Goal: Task Accomplishment & Management: Manage account settings

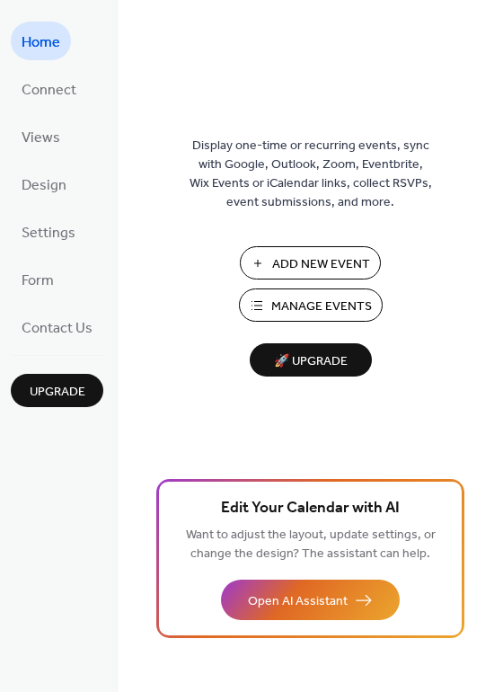
click at [312, 302] on span "Manage Events" at bounding box center [321, 306] width 101 height 19
click at [55, 95] on span "Connect" at bounding box center [49, 90] width 55 height 28
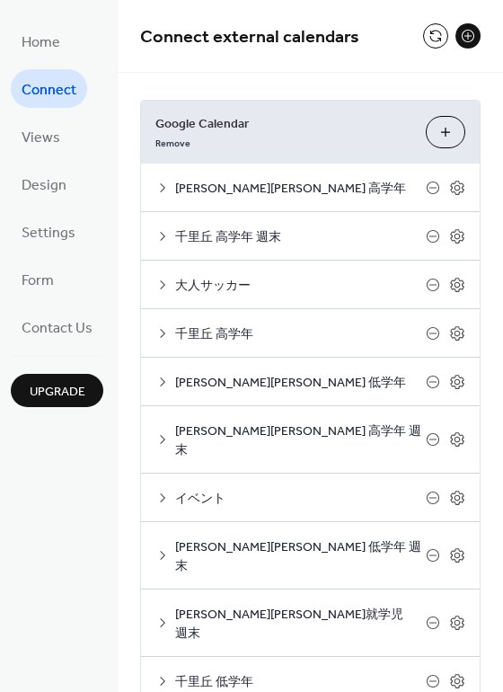
click at [453, 137] on button "Choose Calendars" at bounding box center [446, 132] width 40 height 32
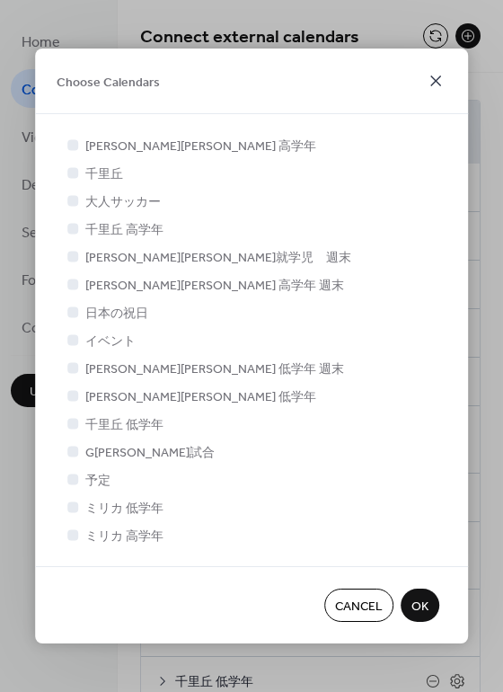
click at [432, 83] on icon at bounding box center [436, 81] width 22 height 22
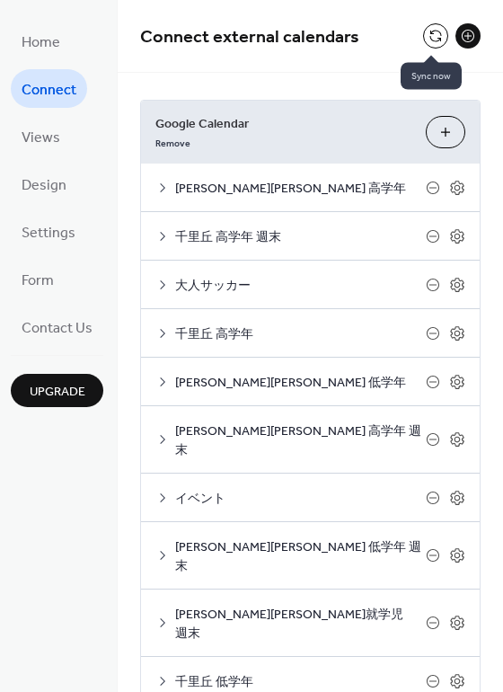
click at [428, 36] on button at bounding box center [435, 35] width 25 height 25
click at [455, 334] on icon at bounding box center [458, 333] width 6 height 6
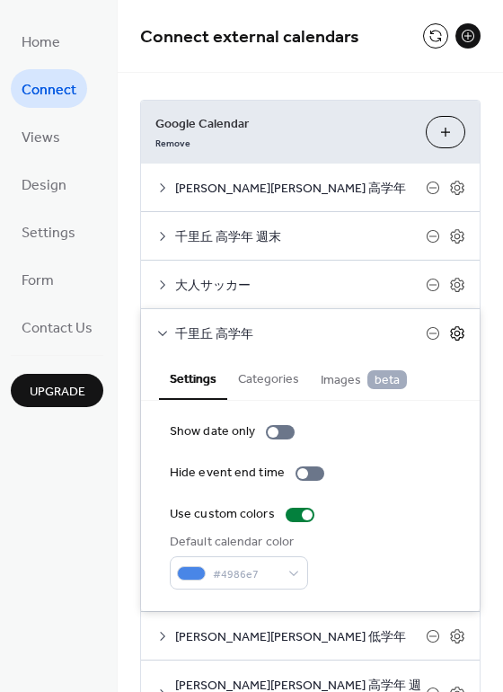
click at [455, 334] on icon at bounding box center [458, 333] width 6 height 6
click at [257, 377] on button "Categories" at bounding box center [268, 377] width 83 height 41
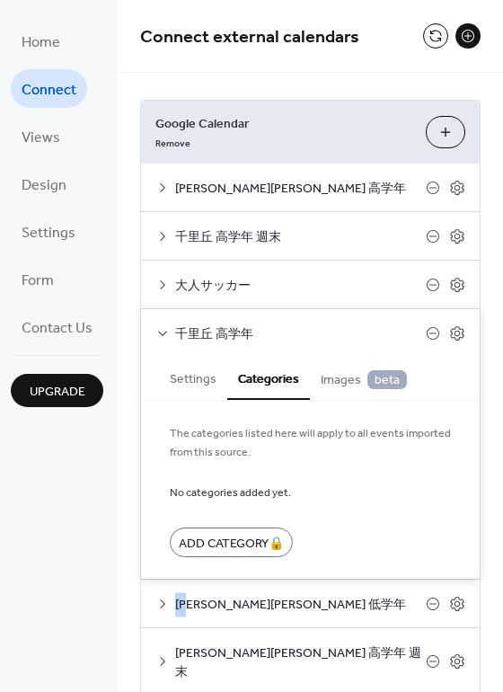
click at [183, 381] on button "Settings" at bounding box center [193, 377] width 68 height 41
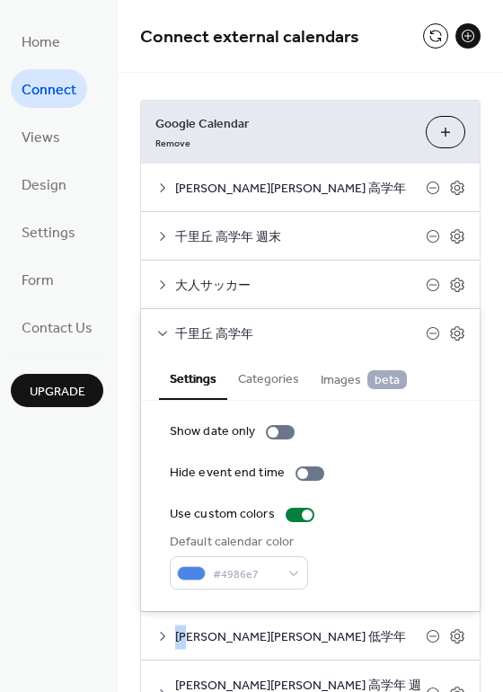
click at [118, 363] on div "Google Calendar Remove Choose Calendars 千里新田 高学年 Settings Categories Images bet…" at bounding box center [310, 554] width 385 height 962
click at [110, 594] on div "Home Connect Views Design Settings Form Contact Us Upgrade" at bounding box center [59, 346] width 118 height 692
click at [429, 333] on icon at bounding box center [432, 332] width 7 height 1
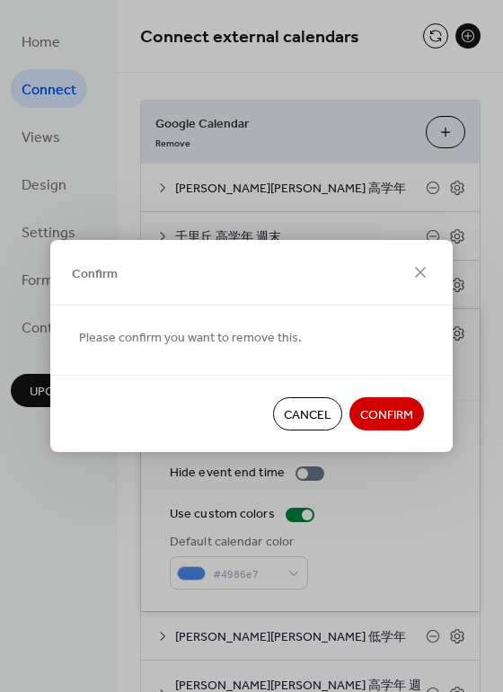
click at [424, 333] on div "Please confirm you want to remove this." at bounding box center [251, 339] width 402 height 69
click at [367, 411] on span "Confirm" at bounding box center [386, 415] width 53 height 19
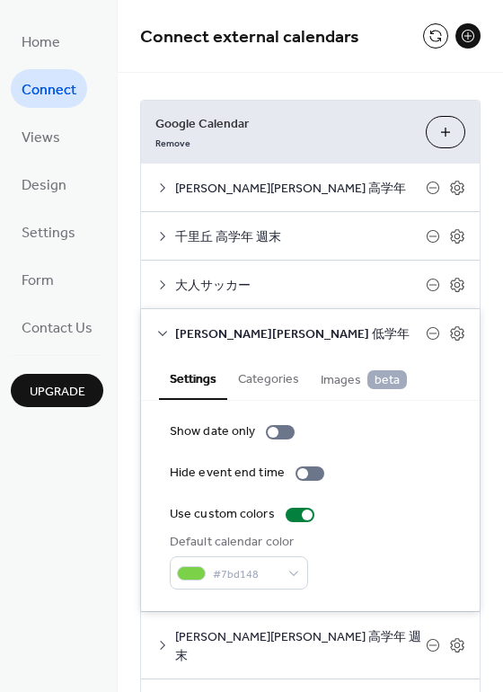
click at [165, 333] on icon at bounding box center [162, 333] width 14 height 14
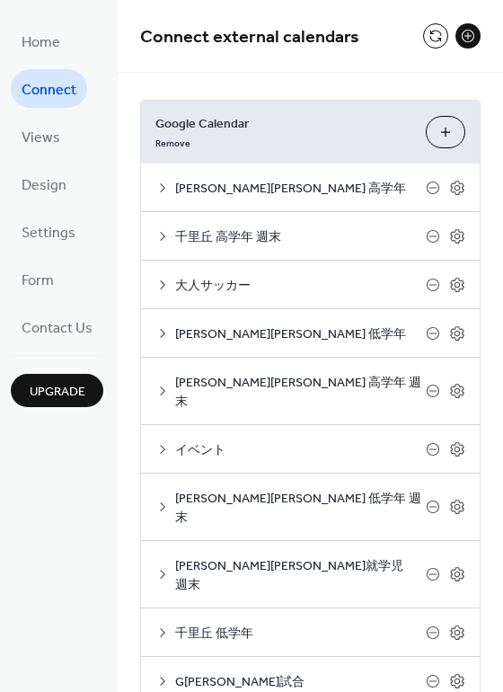
click at [250, 242] on span "千里丘 高学年 週末" at bounding box center [300, 237] width 251 height 19
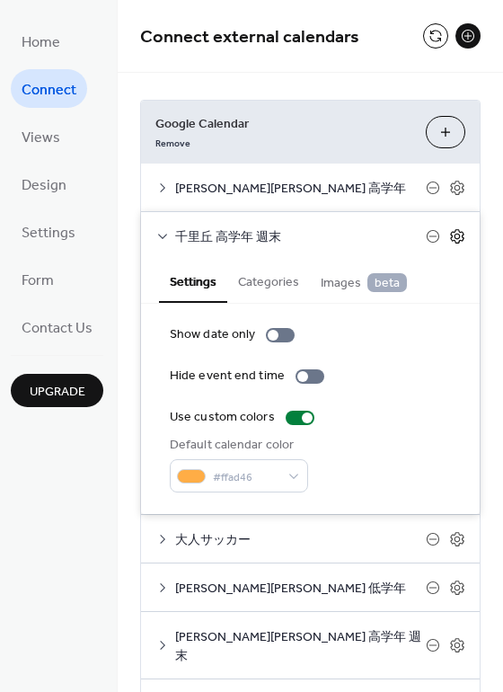
click at [453, 235] on icon at bounding box center [457, 236] width 16 height 16
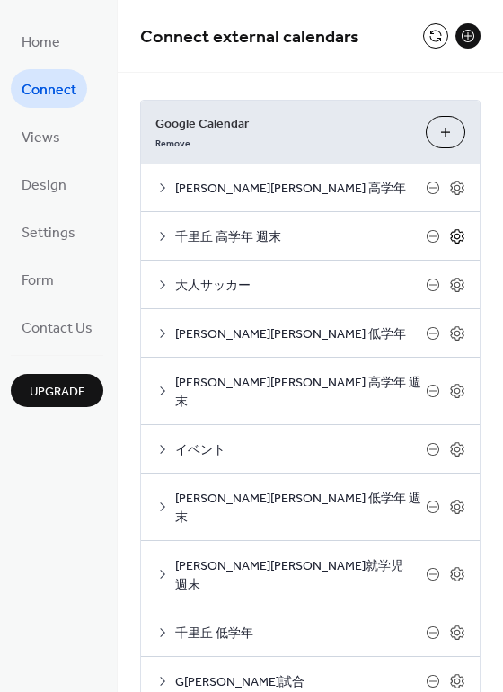
click at [453, 235] on icon at bounding box center [457, 236] width 16 height 16
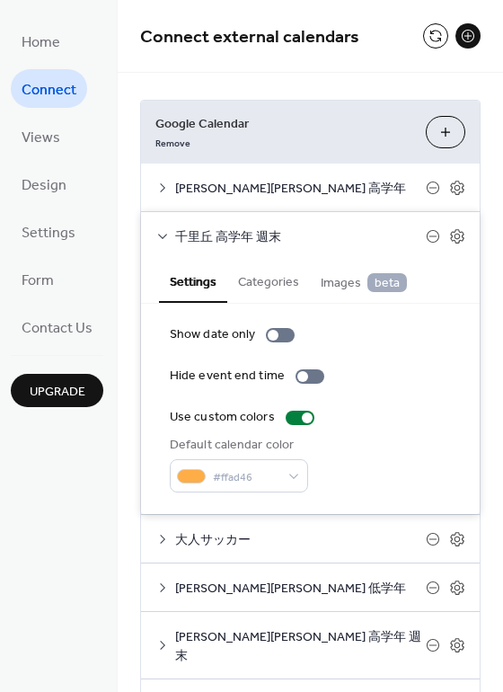
click at [258, 268] on button "Categories" at bounding box center [268, 280] width 83 height 41
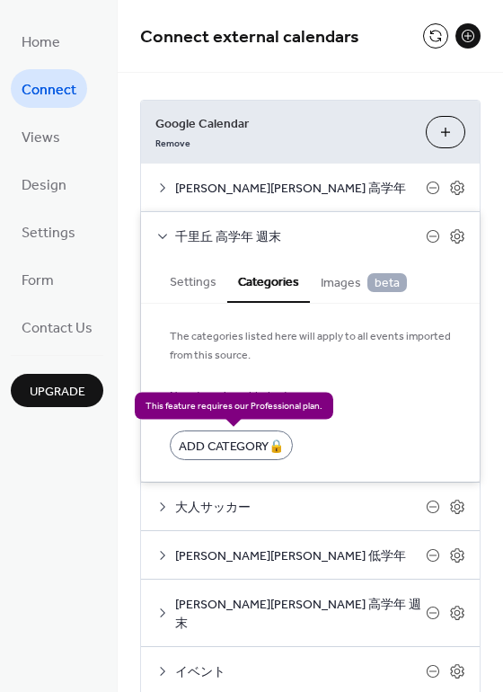
click at [239, 448] on div "Add Category 🔒" at bounding box center [231, 445] width 123 height 30
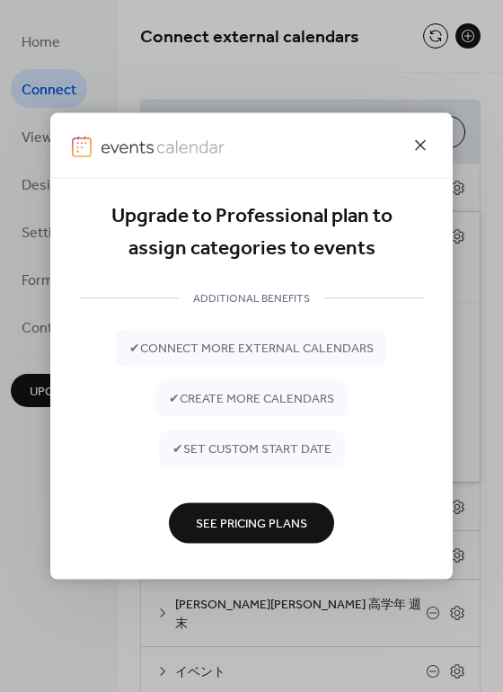
click at [421, 145] on icon at bounding box center [420, 145] width 11 height 11
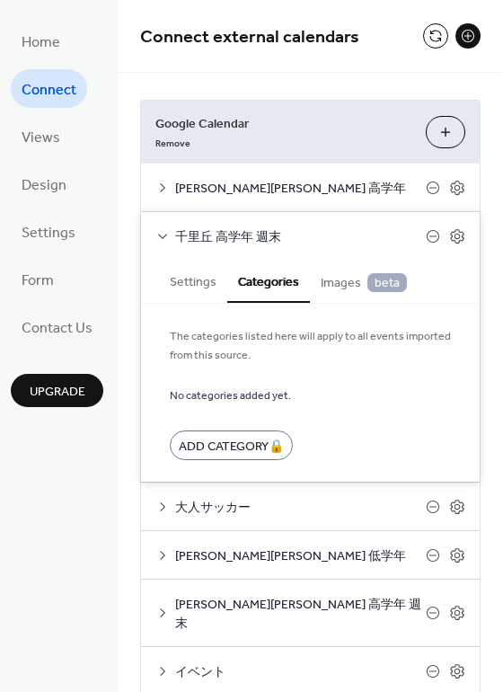
click at [184, 283] on button "Settings" at bounding box center [193, 280] width 68 height 41
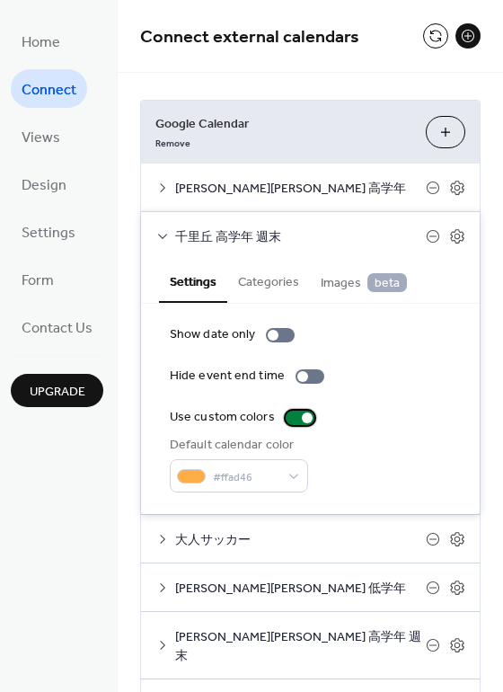
click at [286, 417] on div at bounding box center [300, 418] width 29 height 14
click at [304, 419] on div at bounding box center [300, 418] width 29 height 14
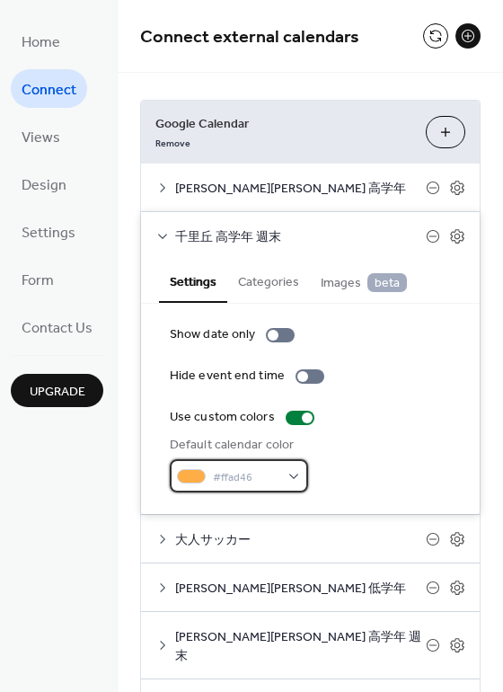
click at [278, 473] on div "#ffad46" at bounding box center [239, 475] width 138 height 33
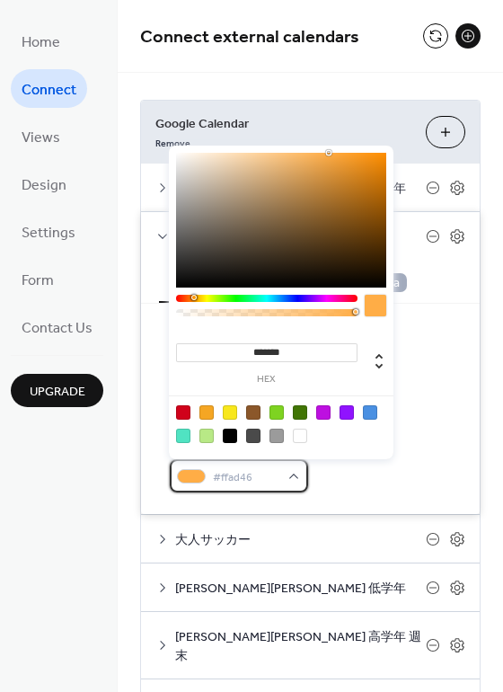
click at [278, 473] on div "#ffad46" at bounding box center [239, 475] width 138 height 33
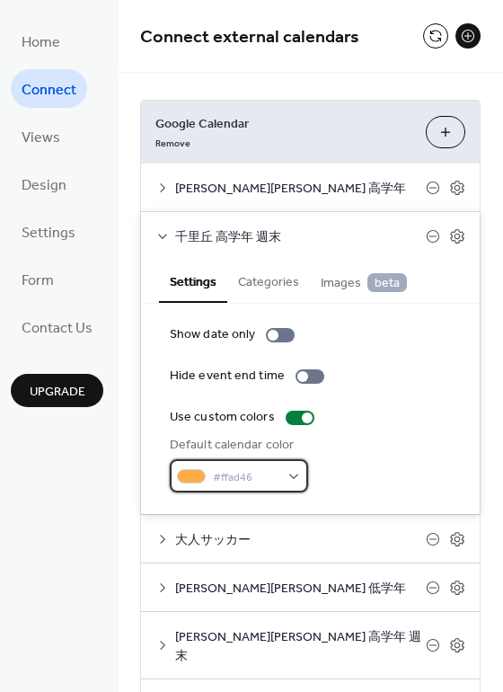
click at [278, 473] on div "#ffad46" at bounding box center [239, 475] width 138 height 33
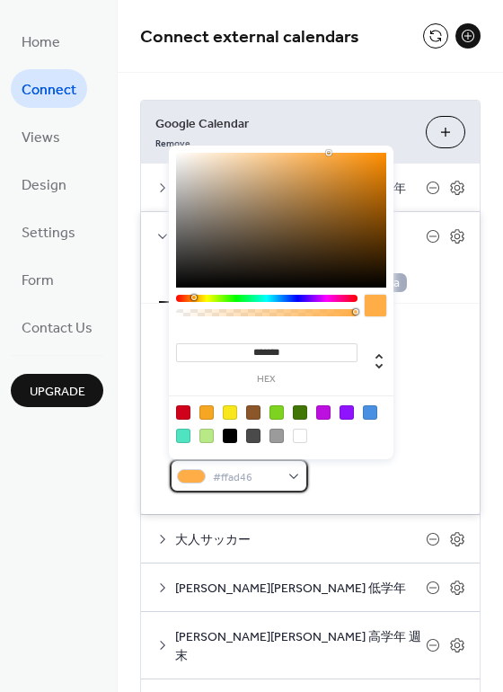
click at [278, 473] on div "#ffad46" at bounding box center [239, 475] width 138 height 33
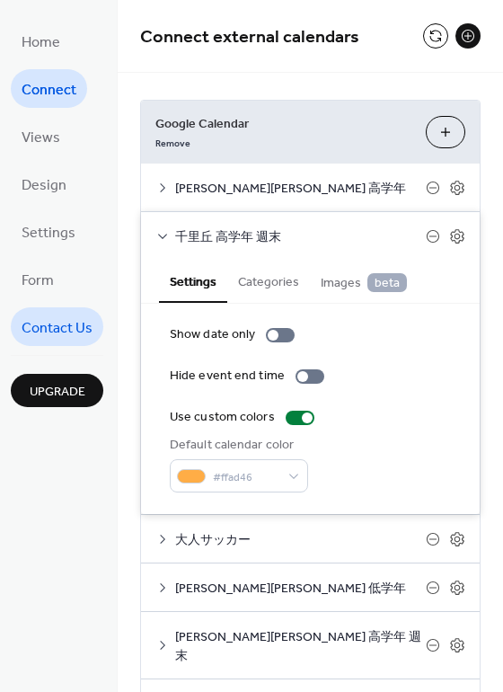
click at [75, 328] on span "Contact Us" at bounding box center [57, 328] width 71 height 28
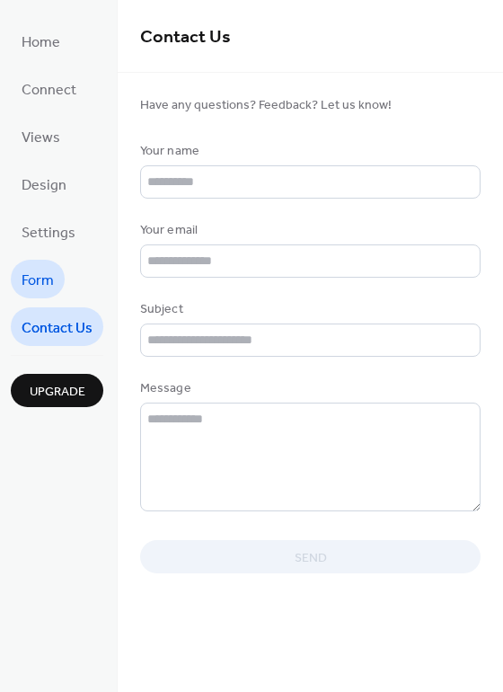
click at [42, 277] on span "Form" at bounding box center [38, 281] width 32 height 28
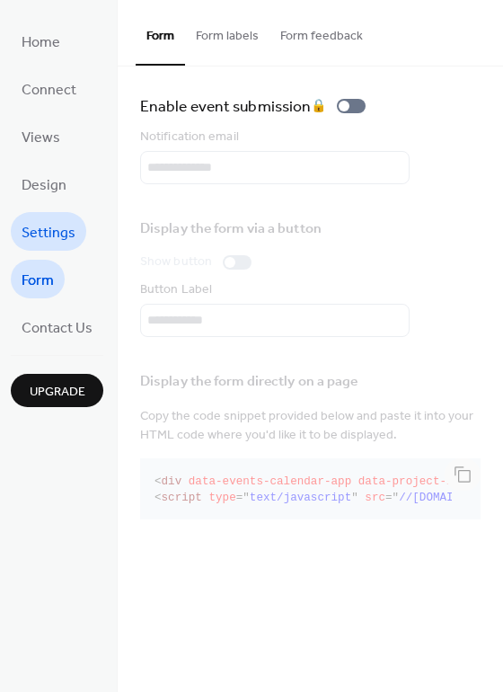
click at [57, 224] on span "Settings" at bounding box center [49, 233] width 54 height 28
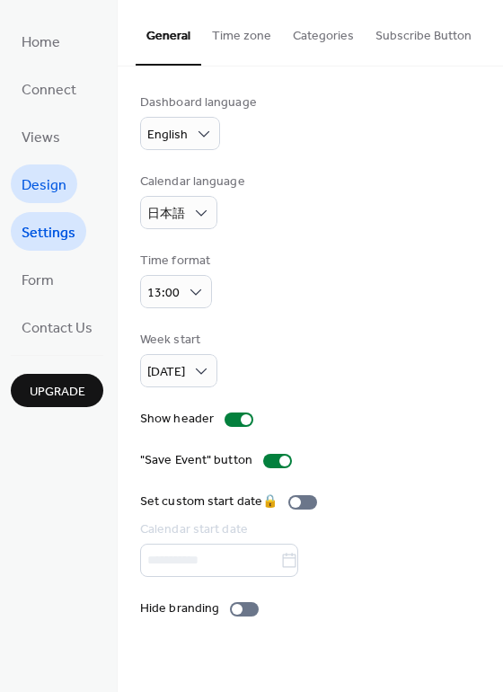
click at [52, 187] on span "Design" at bounding box center [44, 186] width 45 height 28
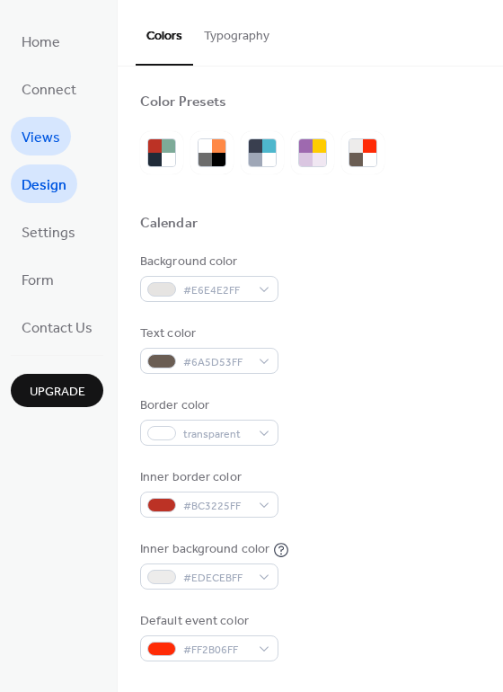
click at [45, 140] on span "Views" at bounding box center [41, 138] width 39 height 28
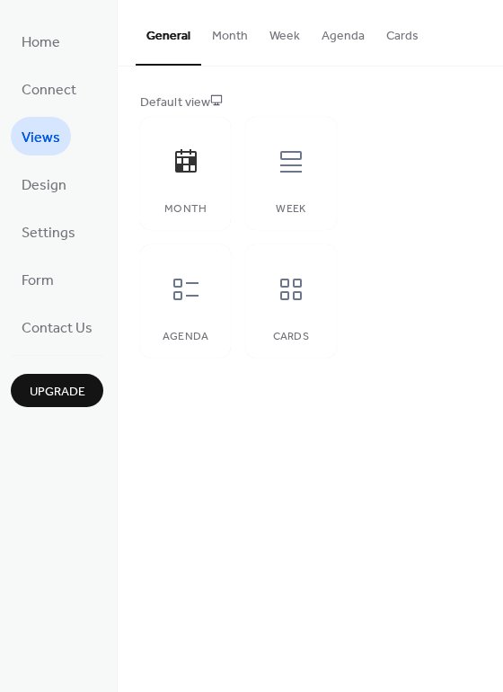
drag, startPoint x: 499, startPoint y: 325, endPoint x: 501, endPoint y: 179, distance: 146.4
click at [501, 182] on div "Default view Month Week Agenda Cards" at bounding box center [310, 225] width 385 height 318
click at [501, 179] on div "Default view Month Week Agenda Cards" at bounding box center [310, 225] width 385 height 318
click at [500, 179] on div "Default view Month Week Agenda Cards" at bounding box center [310, 225] width 385 height 318
click at [58, 95] on span "Connect" at bounding box center [49, 90] width 55 height 28
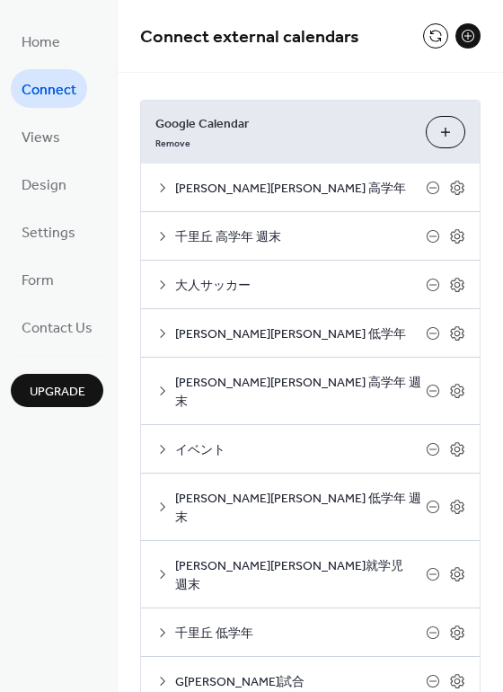
click at [433, 128] on button "Choose Calendars" at bounding box center [446, 132] width 40 height 32
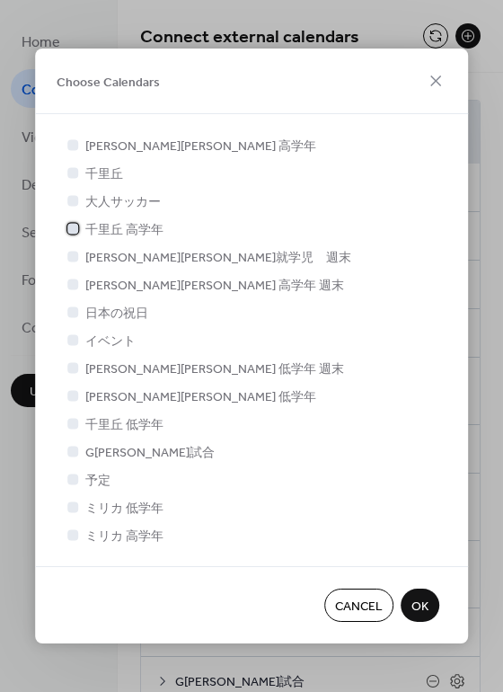
click at [76, 227] on div at bounding box center [72, 228] width 11 height 11
click at [76, 227] on icon at bounding box center [72, 228] width 7 height 7
click at [73, 176] on div at bounding box center [72, 172] width 11 height 11
click at [432, 81] on icon at bounding box center [436, 81] width 22 height 22
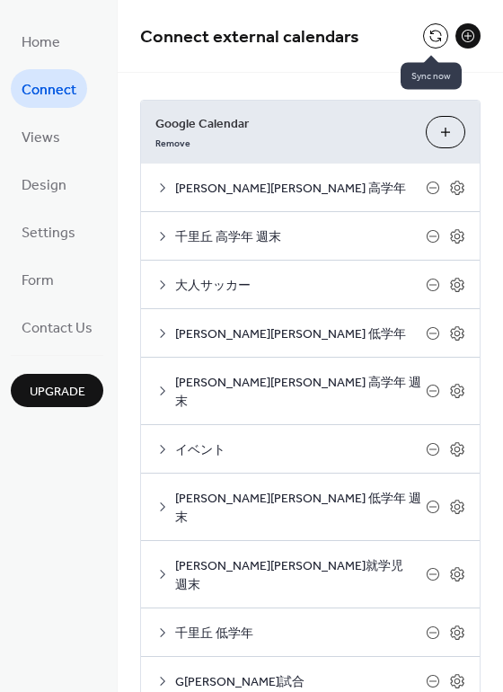
click at [432, 36] on button at bounding box center [435, 35] width 25 height 25
click at [435, 130] on button "Choose Calendars" at bounding box center [446, 132] width 40 height 32
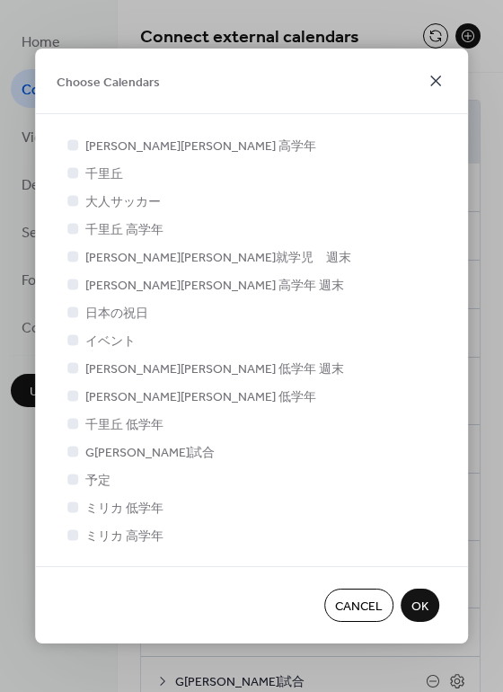
click at [434, 86] on icon at bounding box center [436, 81] width 22 height 22
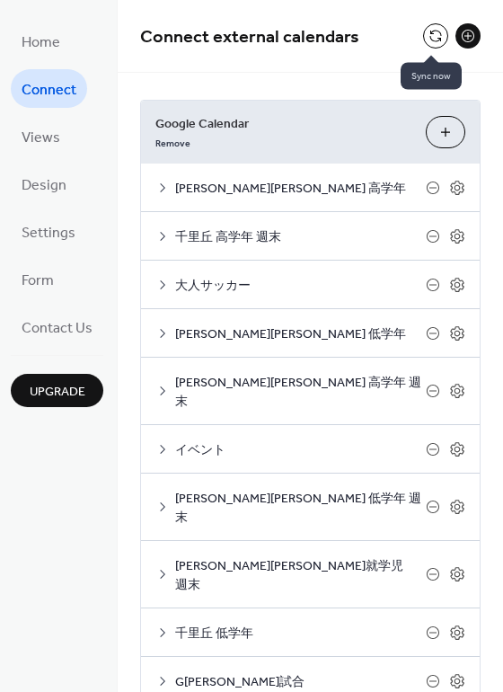
click at [434, 42] on button at bounding box center [435, 35] width 25 height 25
click at [453, 281] on icon at bounding box center [457, 285] width 16 height 16
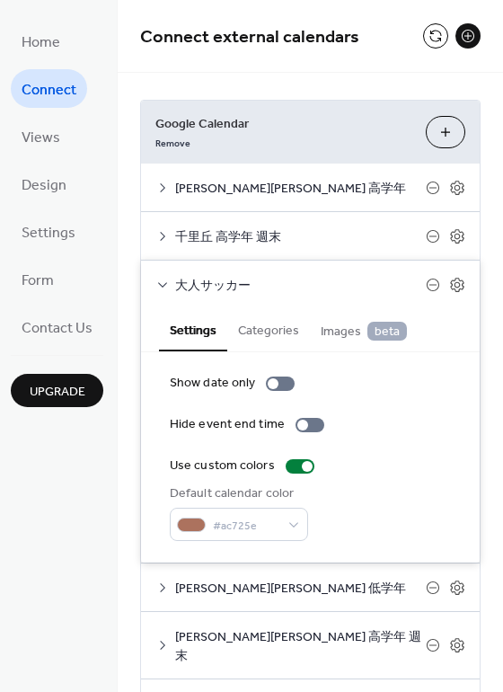
click at [453, 281] on icon at bounding box center [457, 285] width 16 height 16
click at [451, 285] on icon at bounding box center [457, 285] width 16 height 16
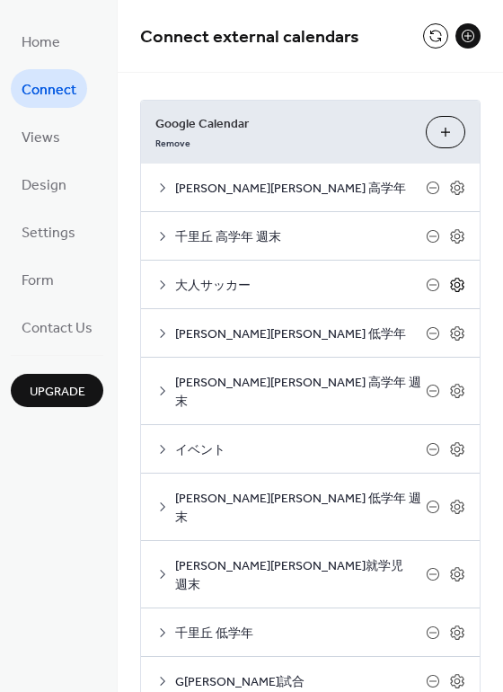
click at [451, 285] on icon at bounding box center [457, 285] width 16 height 16
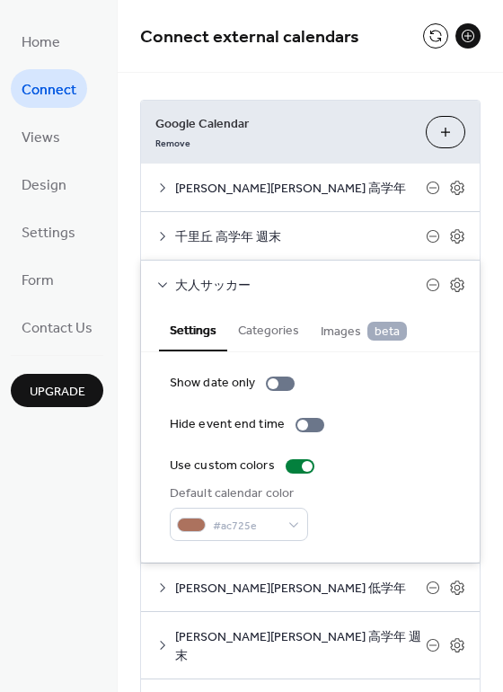
click at [199, 289] on span "大人サッカー" at bounding box center [300, 286] width 251 height 19
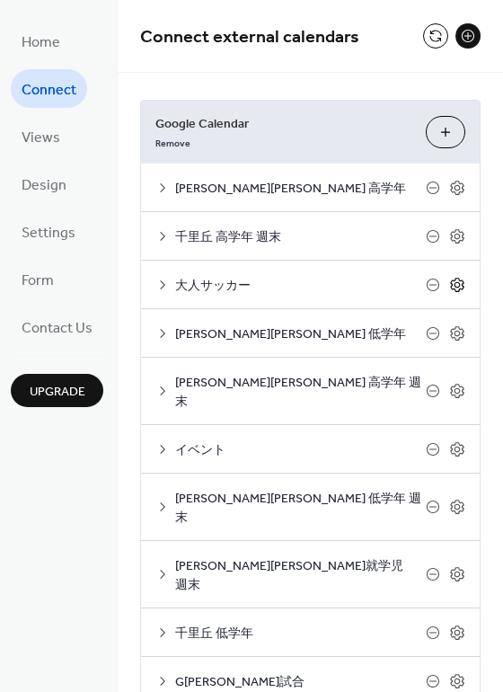
click at [452, 285] on icon at bounding box center [457, 285] width 16 height 16
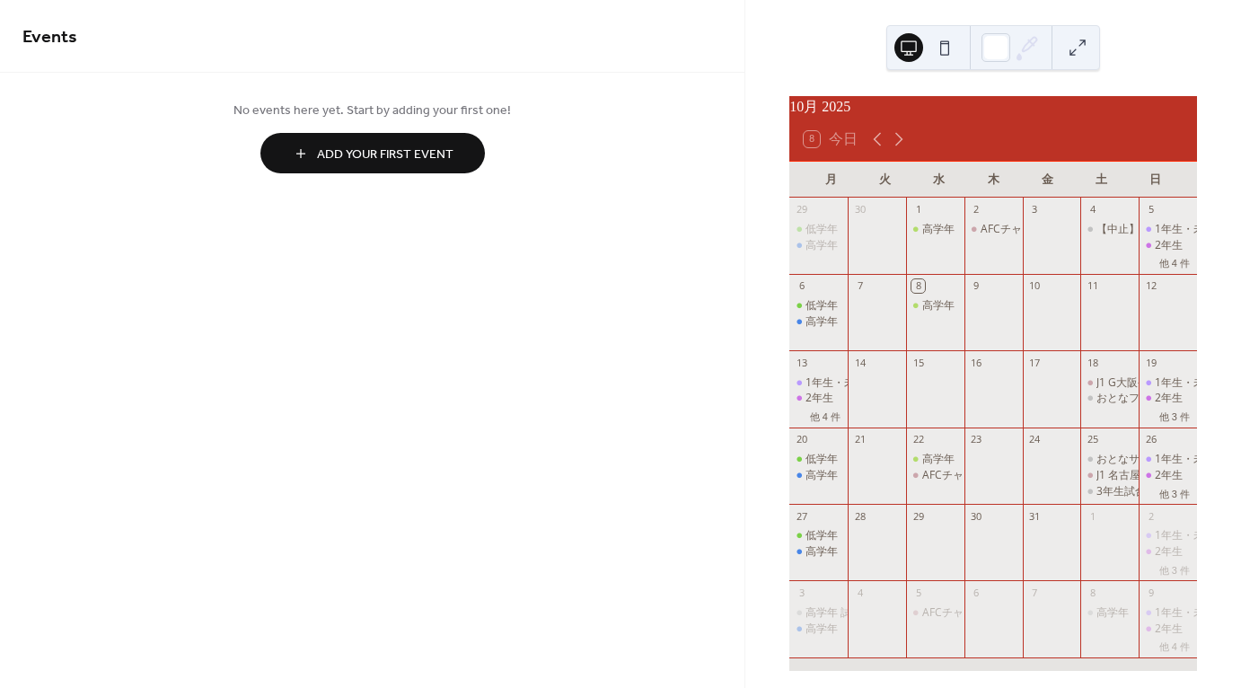
click at [393, 154] on span "Add Your First Event" at bounding box center [385, 155] width 137 height 19
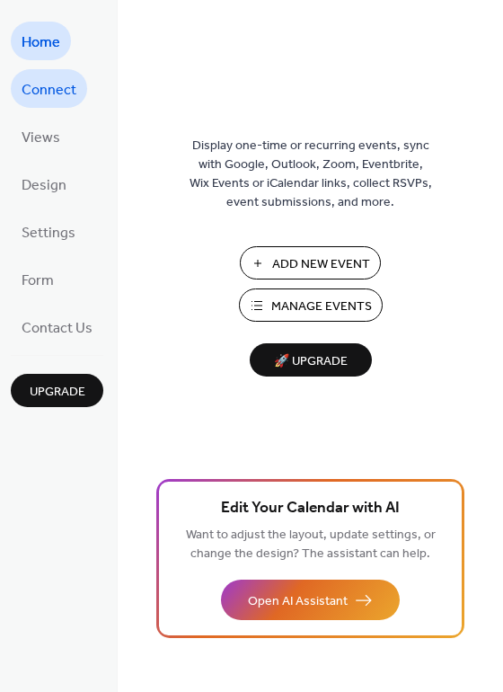
click at [39, 78] on span "Connect" at bounding box center [49, 90] width 55 height 28
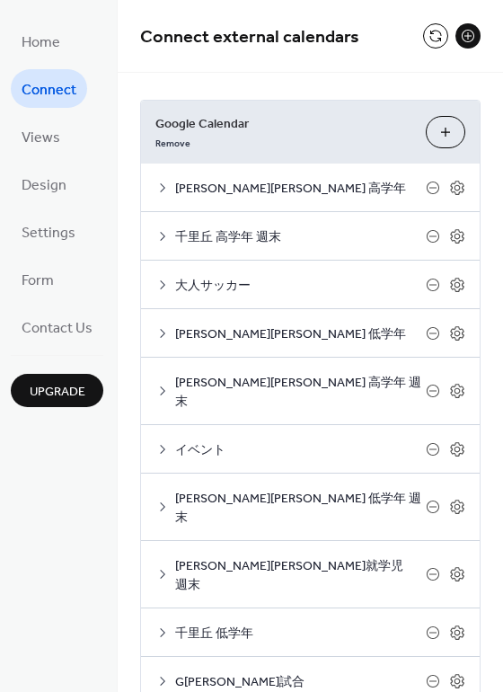
click at [430, 129] on button "Choose Calendars" at bounding box center [446, 132] width 40 height 32
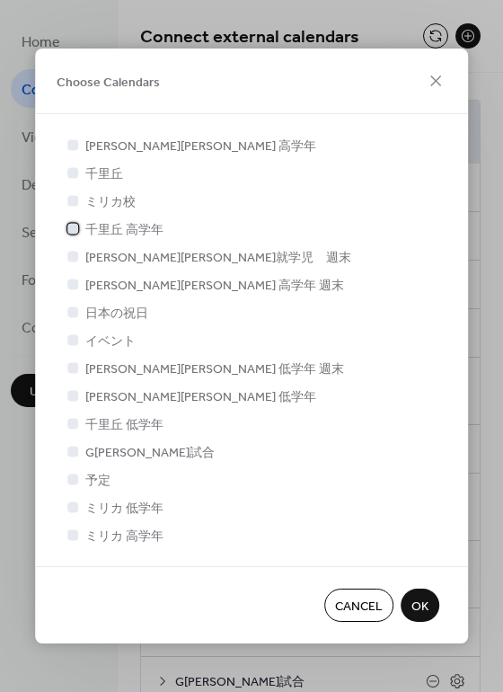
click at [75, 228] on div at bounding box center [72, 228] width 11 height 11
click at [434, 82] on icon at bounding box center [435, 80] width 11 height 11
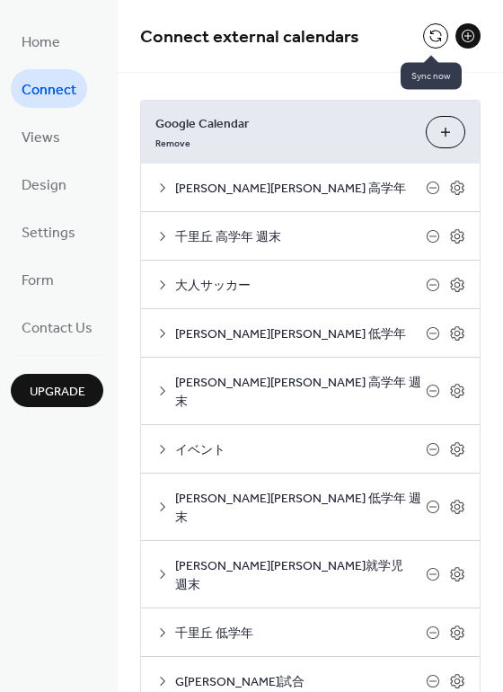
click at [428, 43] on button at bounding box center [435, 35] width 25 height 25
click at [443, 140] on button "Choose Calendars" at bounding box center [446, 132] width 40 height 32
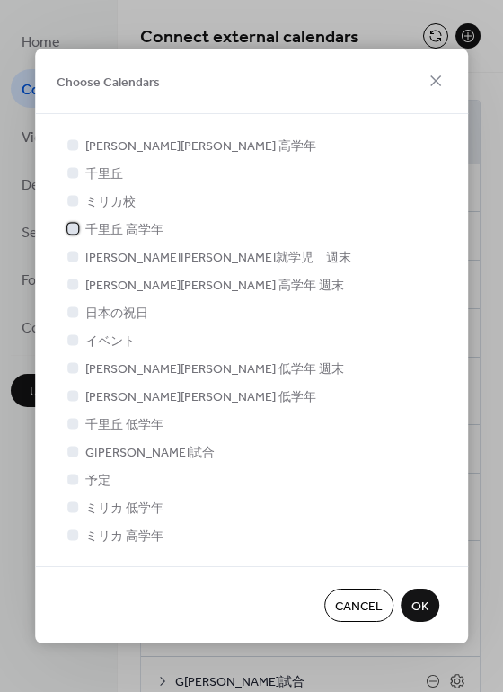
click at [69, 229] on div at bounding box center [72, 228] width 11 height 11
click at [73, 536] on icon at bounding box center [72, 534] width 7 height 7
click at [434, 79] on icon at bounding box center [435, 80] width 11 height 11
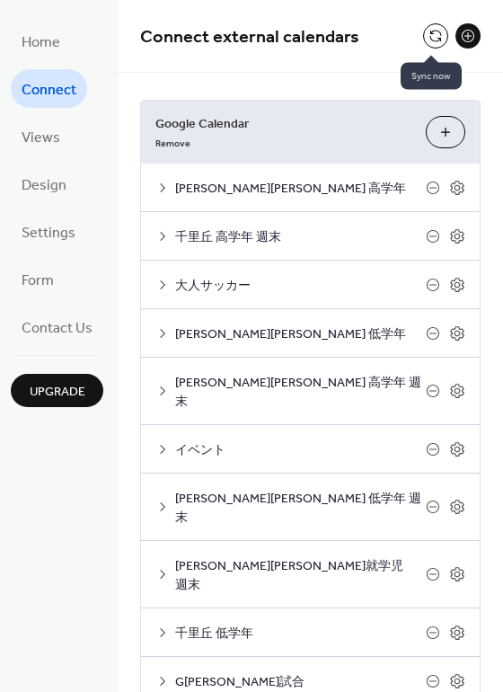
click at [433, 40] on button at bounding box center [435, 35] width 25 height 25
click at [440, 131] on button "Choose Calendars" at bounding box center [446, 132] width 40 height 32
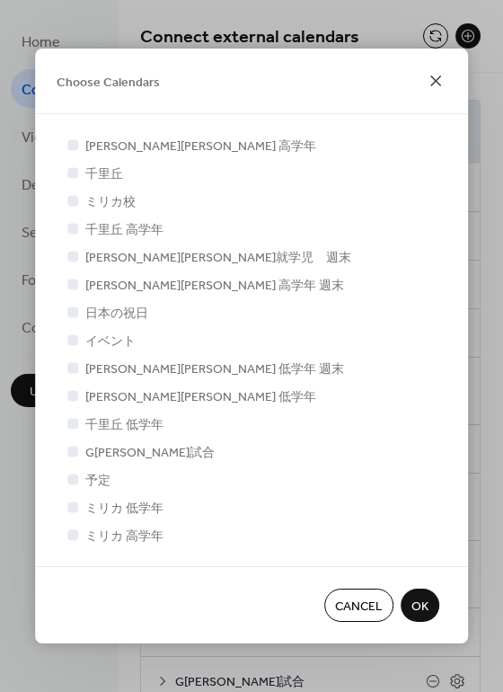
click at [442, 84] on icon at bounding box center [436, 81] width 22 height 22
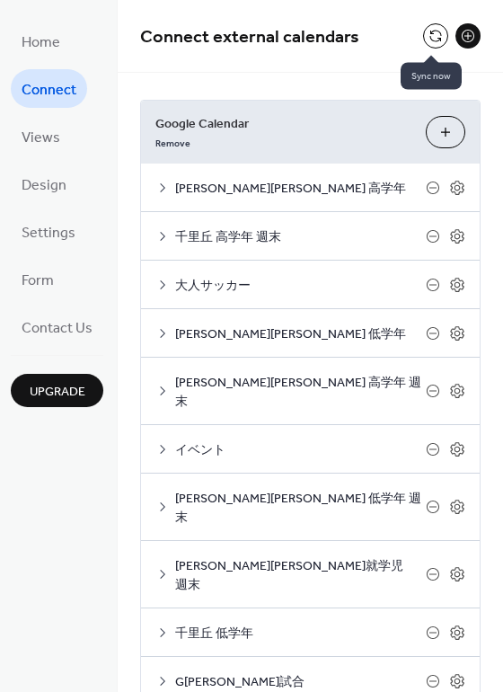
click at [428, 31] on button at bounding box center [435, 35] width 25 height 25
click at [435, 139] on button "Choose Calendars" at bounding box center [446, 132] width 40 height 32
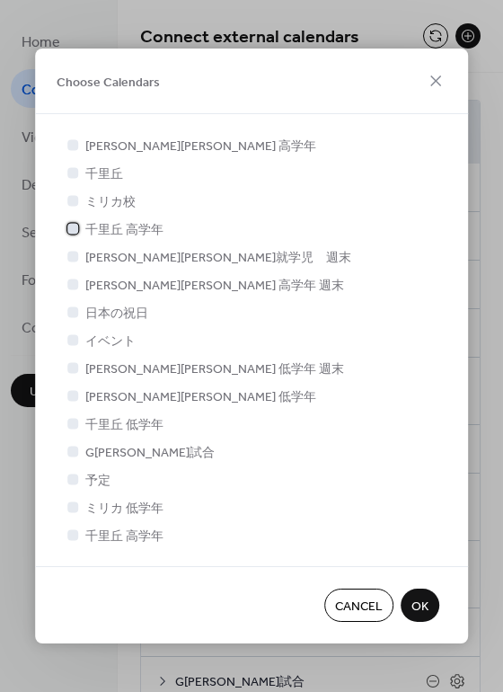
click at [75, 229] on div at bounding box center [72, 228] width 11 height 11
click at [426, 600] on span "OK" at bounding box center [419, 606] width 17 height 19
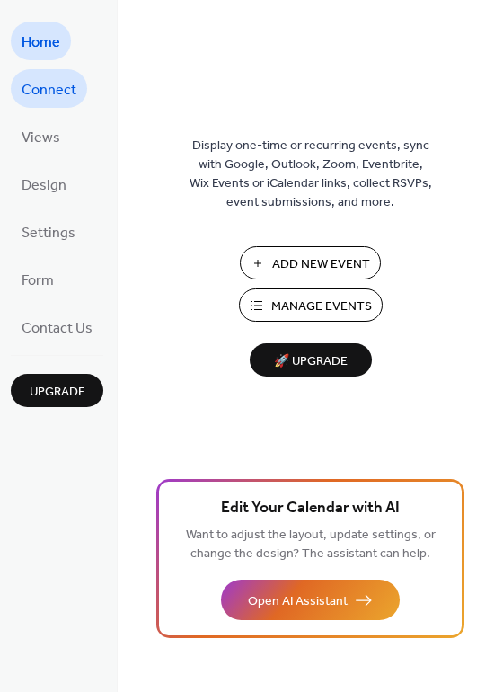
click at [52, 92] on span "Connect" at bounding box center [49, 90] width 55 height 28
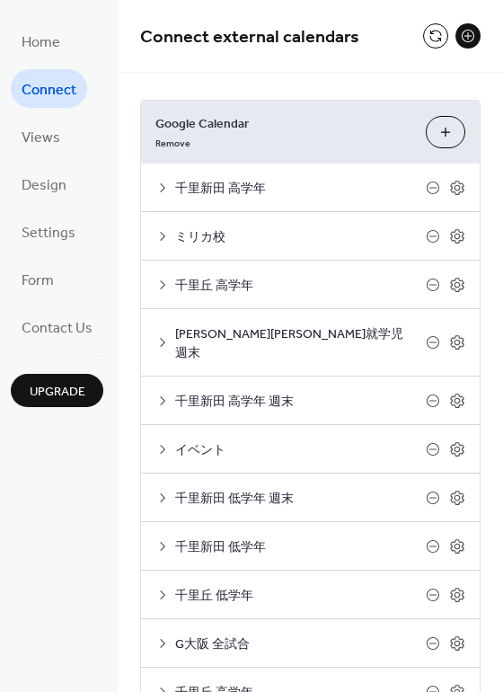
click at [428, 131] on button "Choose Calendars" at bounding box center [446, 132] width 40 height 32
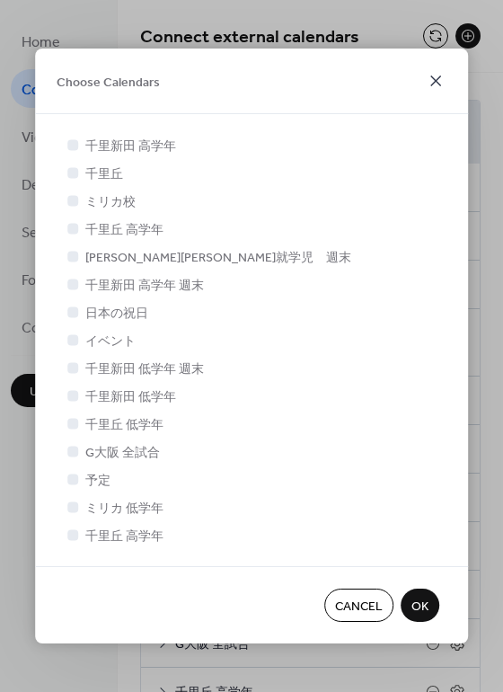
click at [443, 76] on icon at bounding box center [436, 81] width 22 height 22
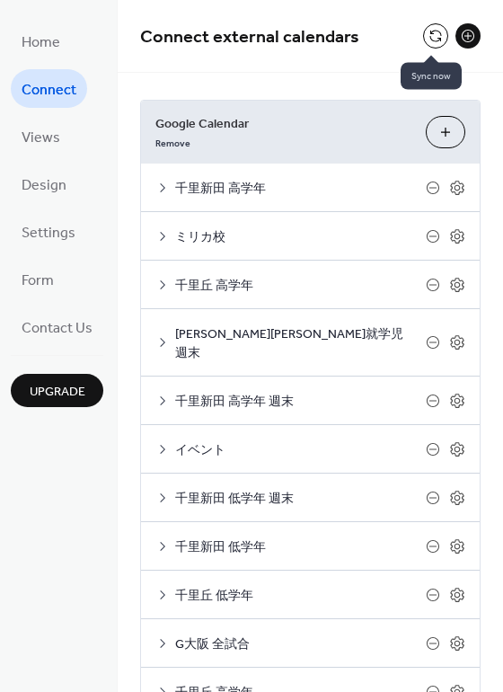
click at [428, 45] on button at bounding box center [435, 35] width 25 height 25
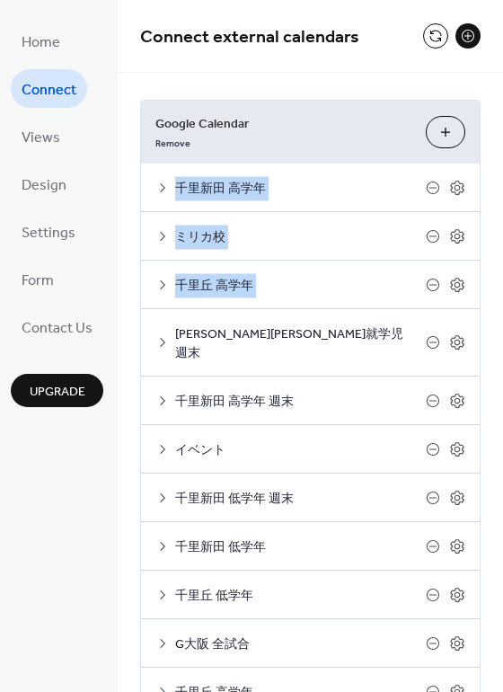
drag, startPoint x: 494, startPoint y: 161, endPoint x: 500, endPoint y: 283, distance: 122.3
click at [500, 283] on div "Connect external calendars Google Calendar Remove Choose Calendars 千里新田 高学年 Set…" at bounding box center [310, 346] width 385 height 692
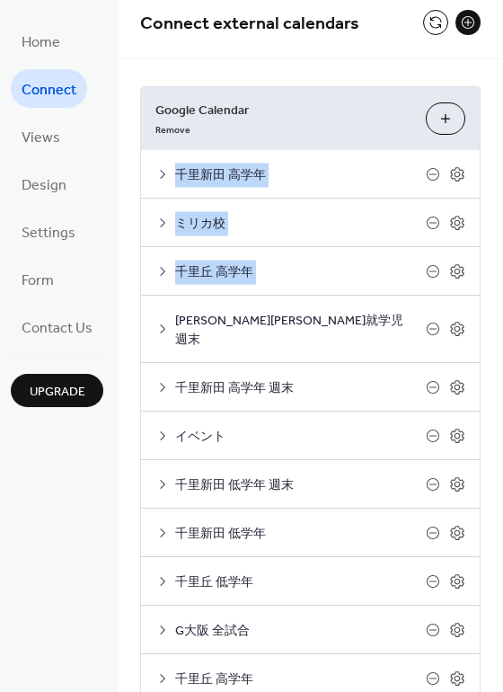
scroll to position [59, 0]
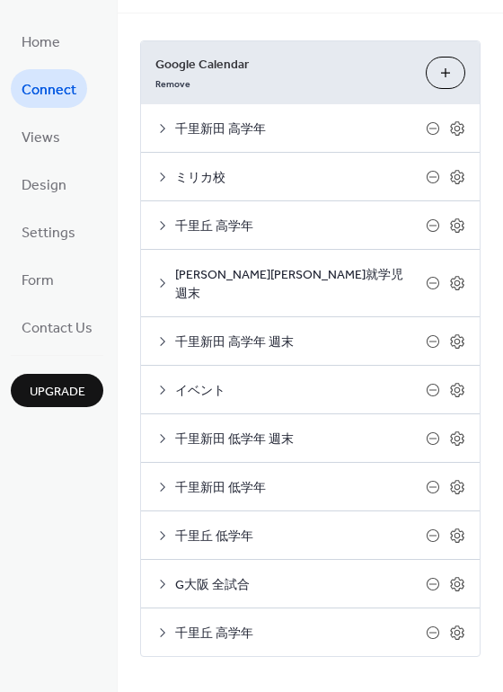
click at [493, 472] on div "Google Calendar Remove Choose Calendars 千里新田 高学年 Settings Categories Images bet…" at bounding box center [310, 348] width 385 height 670
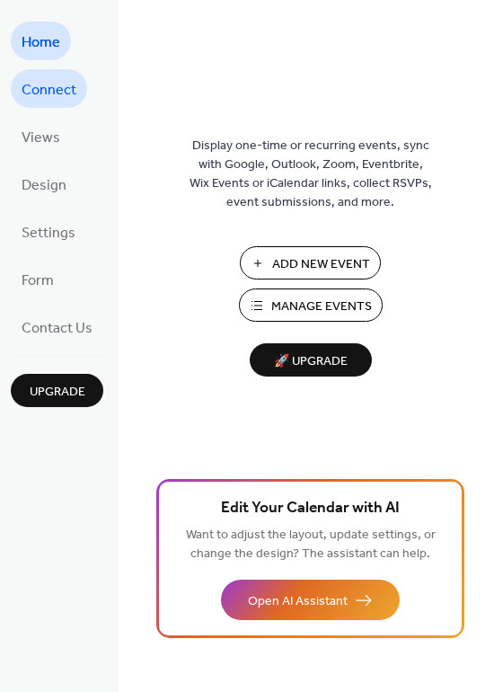
click at [80, 96] on link "Connect" at bounding box center [49, 88] width 76 height 39
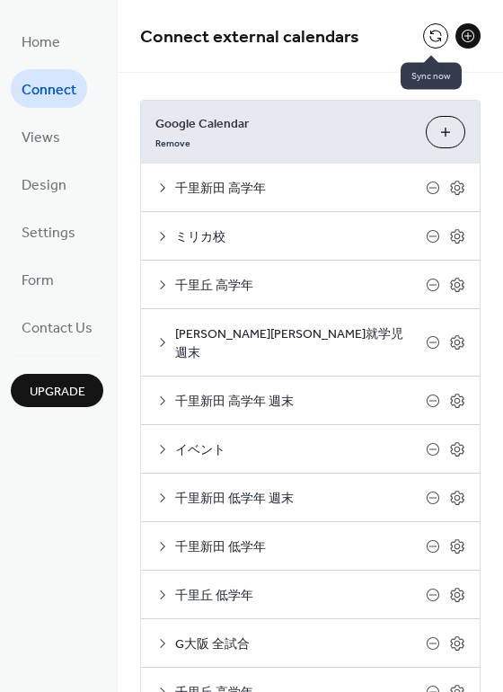
click at [435, 32] on button at bounding box center [435, 35] width 25 height 25
click at [50, 147] on span "Views" at bounding box center [41, 138] width 39 height 28
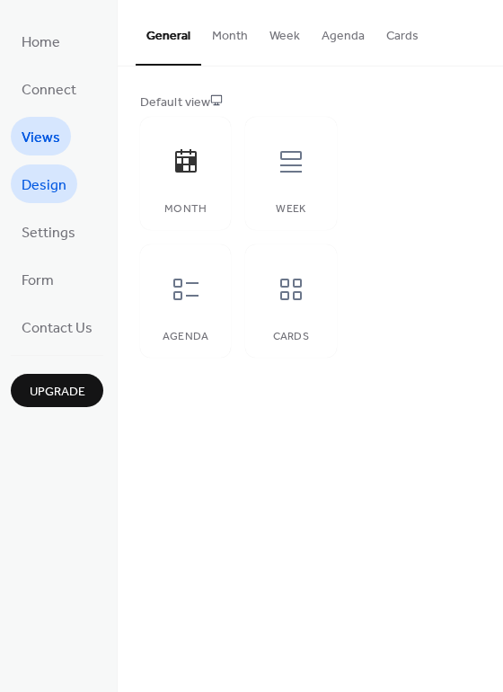
drag, startPoint x: 50, startPoint y: 154, endPoint x: 48, endPoint y: 185, distance: 31.6
click at [48, 185] on span "Design" at bounding box center [44, 186] width 45 height 28
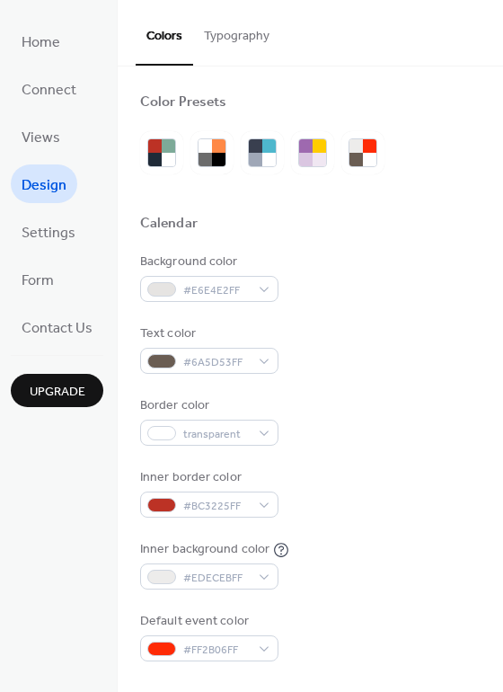
click at [227, 43] on button "Typography" at bounding box center [236, 32] width 87 height 64
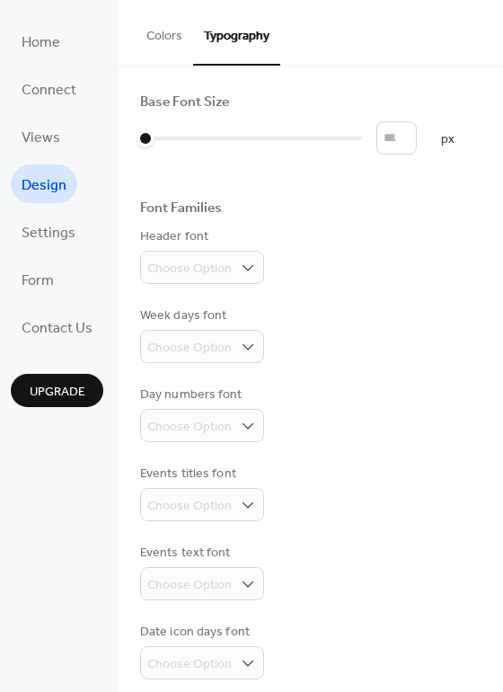
click at [151, 41] on button "Colors" at bounding box center [164, 32] width 57 height 64
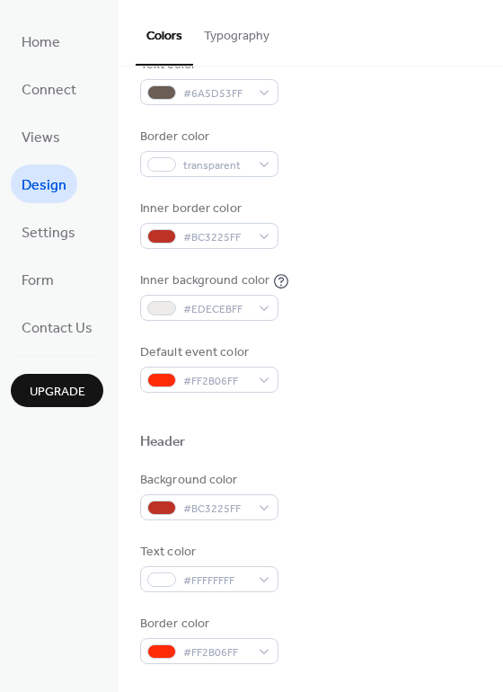
scroll to position [269, 0]
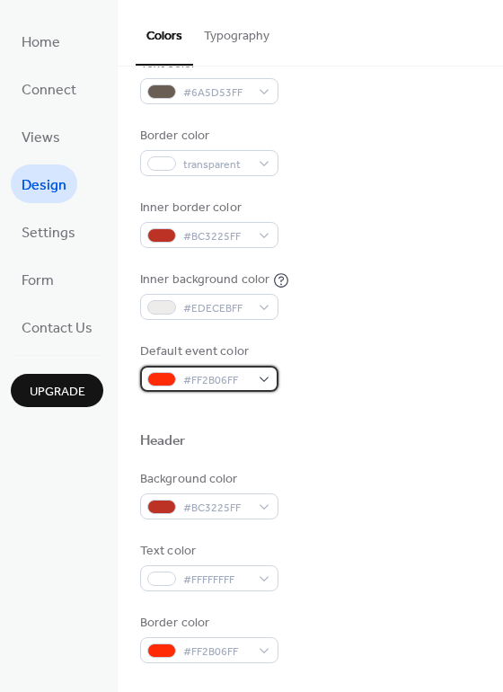
click at [259, 377] on div "#FF2B06FF" at bounding box center [209, 379] width 138 height 26
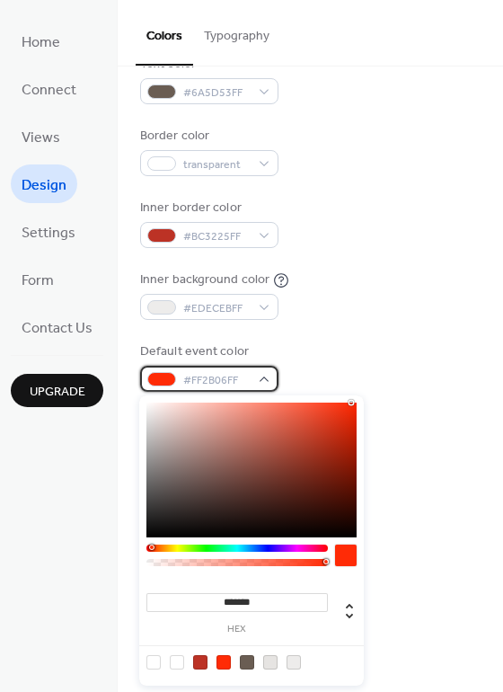
click at [259, 382] on div "#FF2B06FF" at bounding box center [209, 379] width 138 height 26
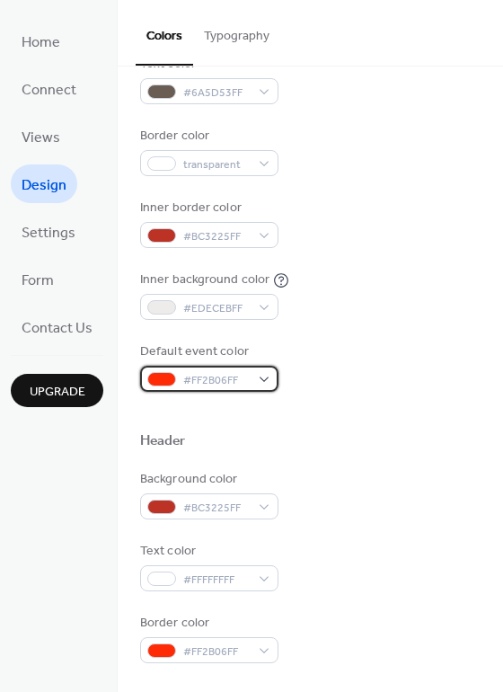
click at [259, 382] on div "#FF2B06FF" at bounding box center [209, 379] width 138 height 26
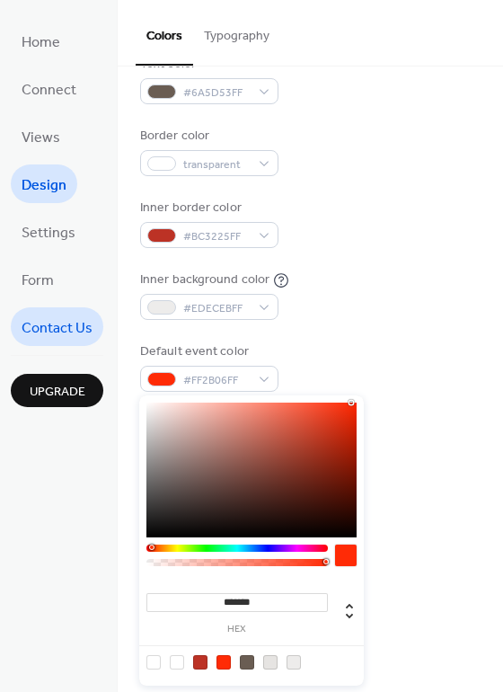
click at [398, 345] on div "Default event color #FF2B06FF" at bounding box center [310, 366] width 340 height 49
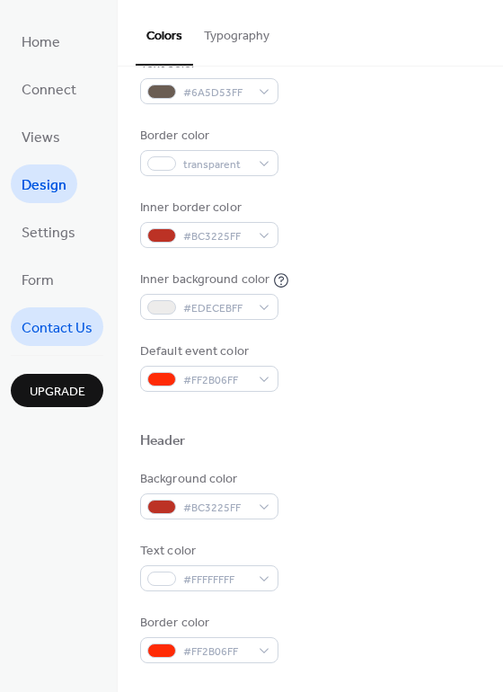
scroll to position [539, 0]
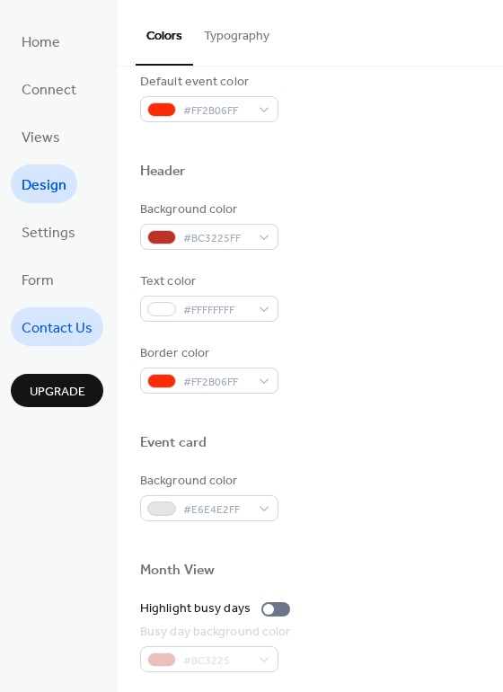
click at [62, 319] on span "Contact Us" at bounding box center [57, 328] width 71 height 28
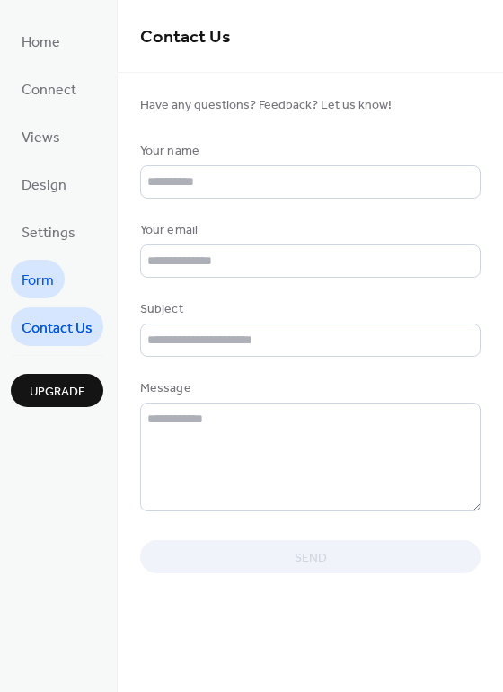
click at [50, 275] on span "Form" at bounding box center [38, 281] width 32 height 28
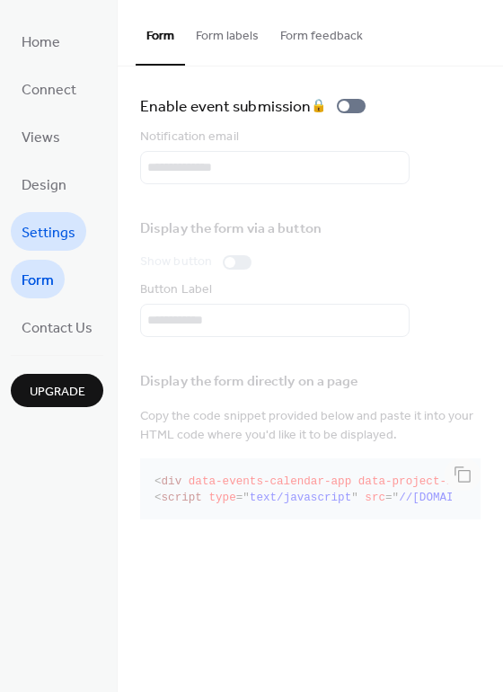
click at [48, 248] on link "Settings" at bounding box center [48, 231] width 75 height 39
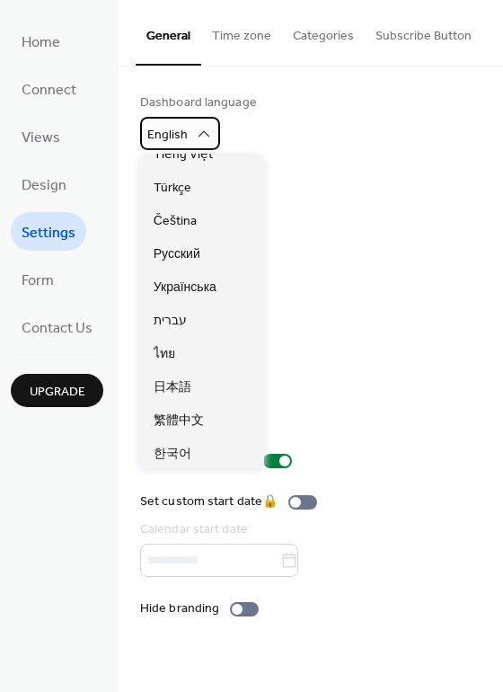
scroll to position [450, 0]
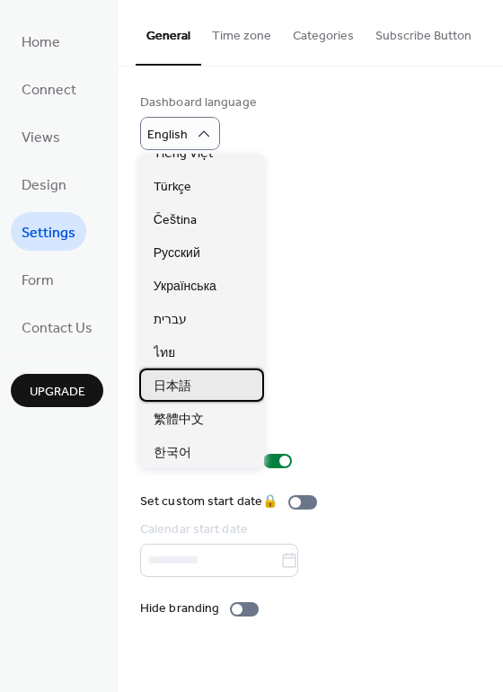
click at [190, 384] on span "日本語" at bounding box center [173, 386] width 38 height 19
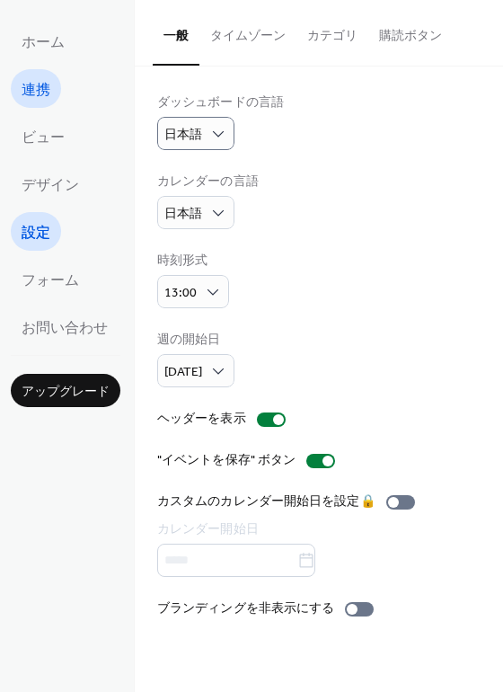
click at [38, 76] on span "連携" at bounding box center [36, 90] width 29 height 28
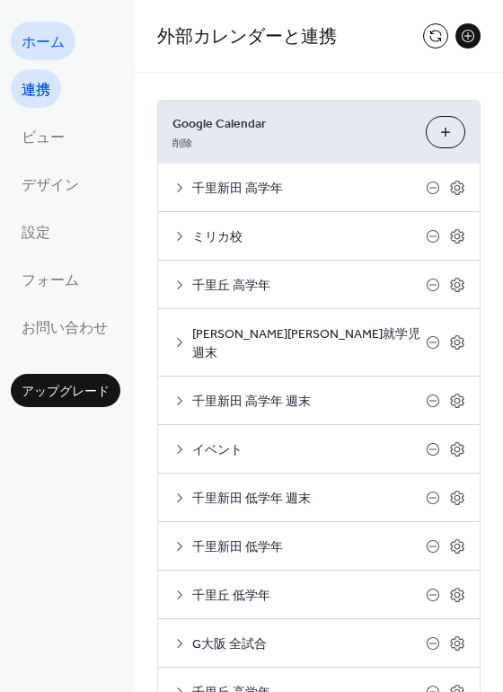
click at [49, 36] on span "ホーム" at bounding box center [43, 43] width 43 height 28
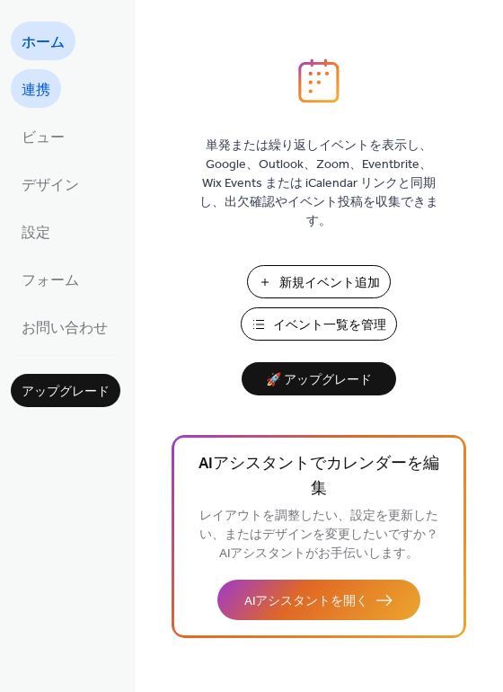
click at [34, 105] on link "連携" at bounding box center [36, 88] width 50 height 39
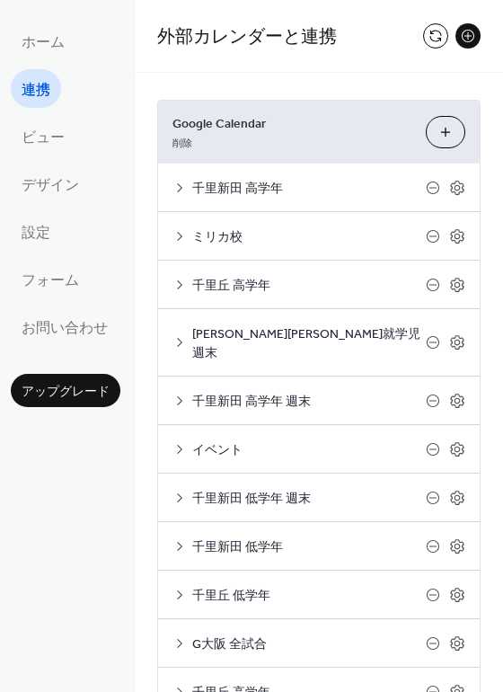
click at [454, 132] on button "カレンダーを選択" at bounding box center [446, 132] width 40 height 32
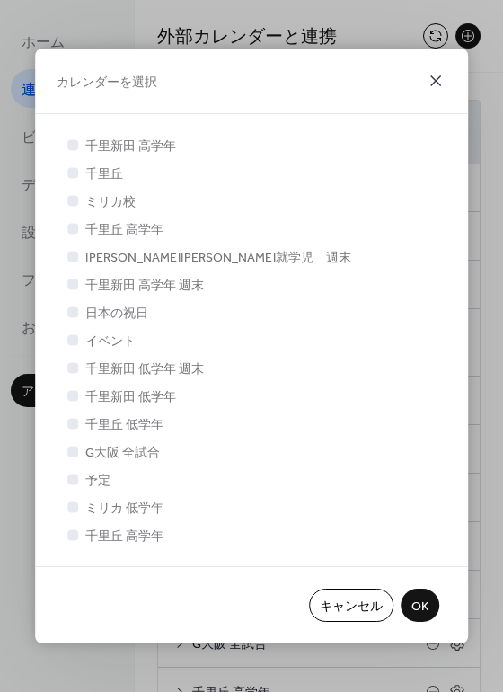
click at [435, 75] on icon at bounding box center [436, 81] width 22 height 22
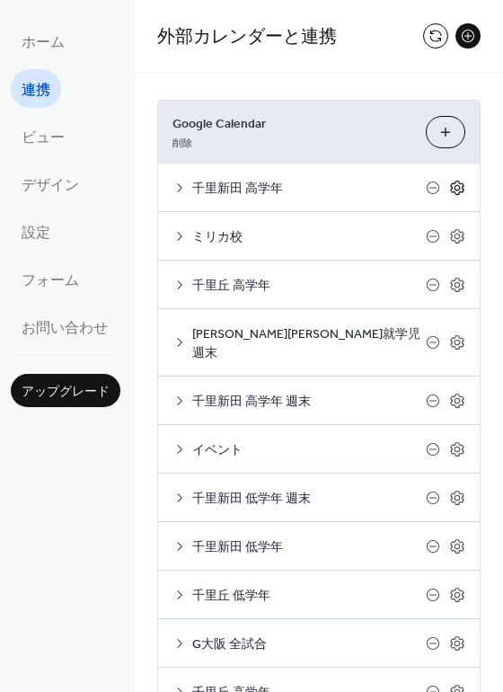
click at [450, 187] on icon at bounding box center [456, 188] width 13 height 14
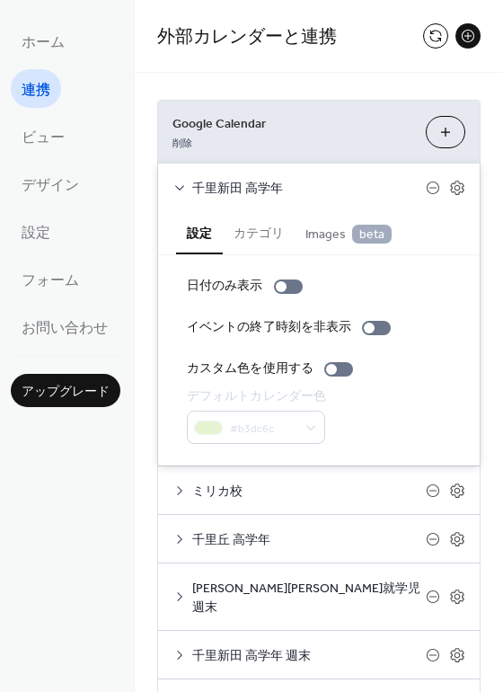
click at [247, 232] on button "カテゴリ" at bounding box center [259, 231] width 72 height 41
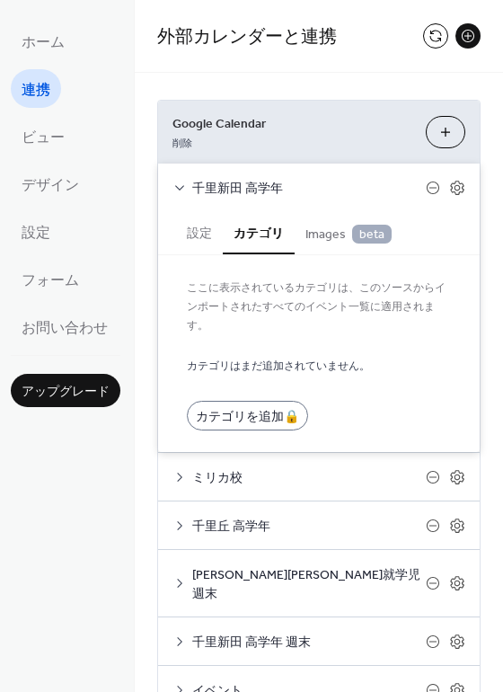
click at [201, 234] on button "設定" at bounding box center [199, 231] width 47 height 41
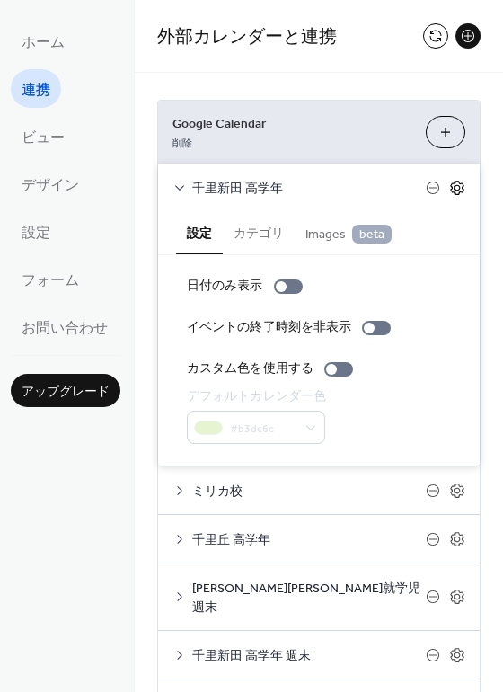
click at [457, 187] on icon at bounding box center [456, 188] width 13 height 14
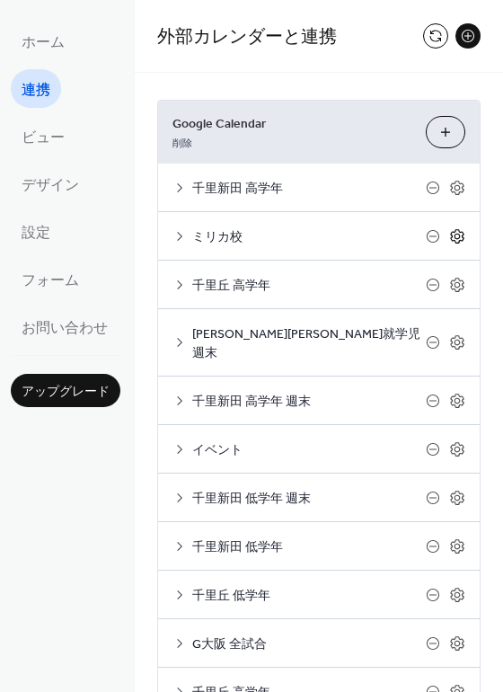
click at [449, 236] on icon at bounding box center [457, 236] width 16 height 16
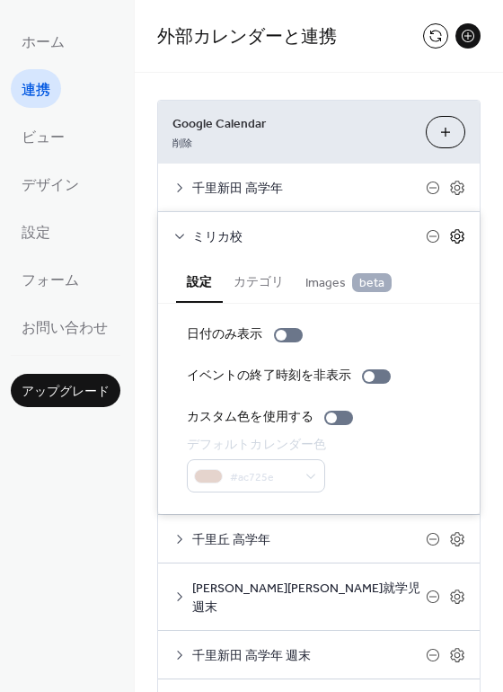
click at [449, 236] on icon at bounding box center [457, 236] width 16 height 16
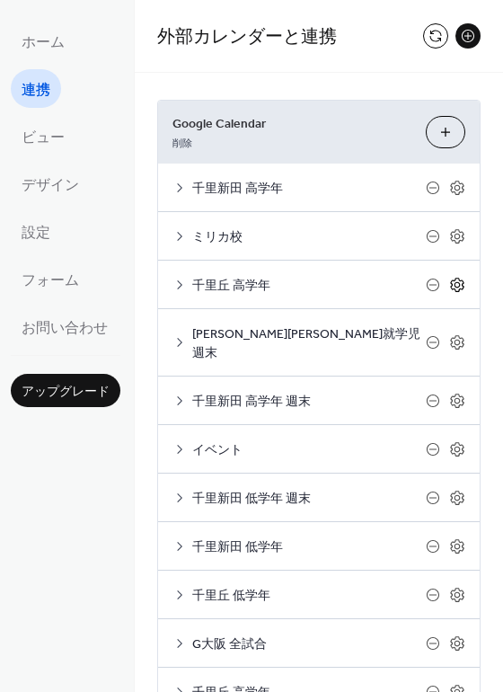
click at [454, 285] on icon at bounding box center [457, 285] width 16 height 16
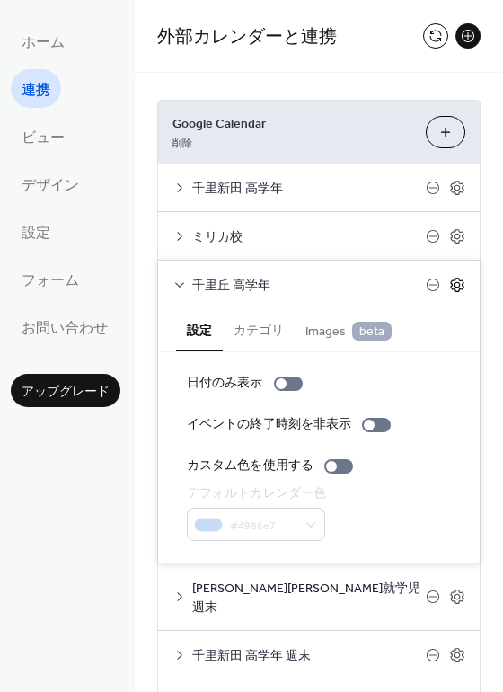
click at [454, 285] on icon at bounding box center [457, 285] width 16 height 16
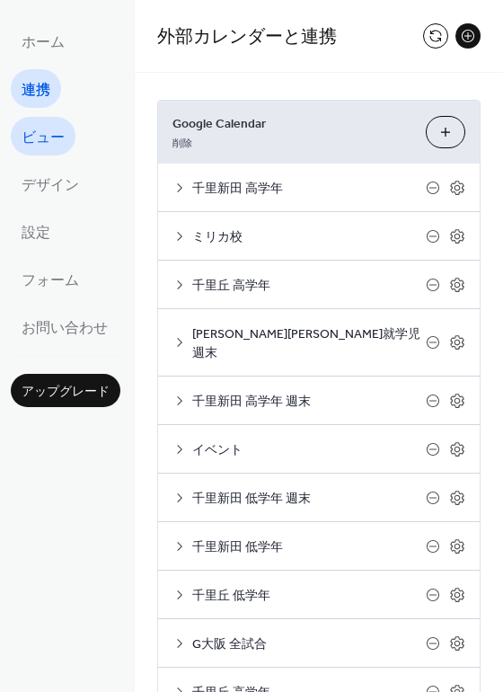
click at [47, 154] on link "ビュー" at bounding box center [43, 136] width 65 height 39
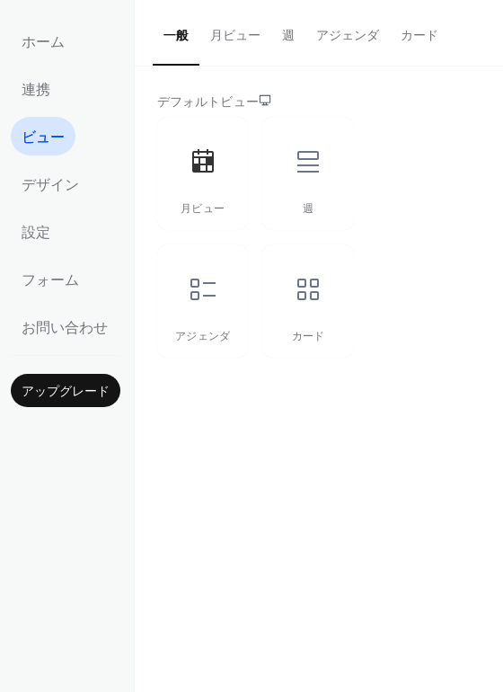
click at [233, 43] on button "月ビュー" at bounding box center [235, 32] width 72 height 64
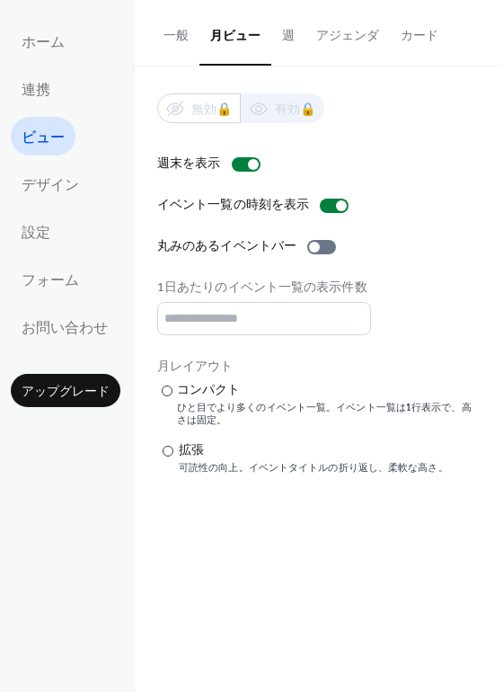
click at [288, 42] on button "週" at bounding box center [288, 32] width 34 height 64
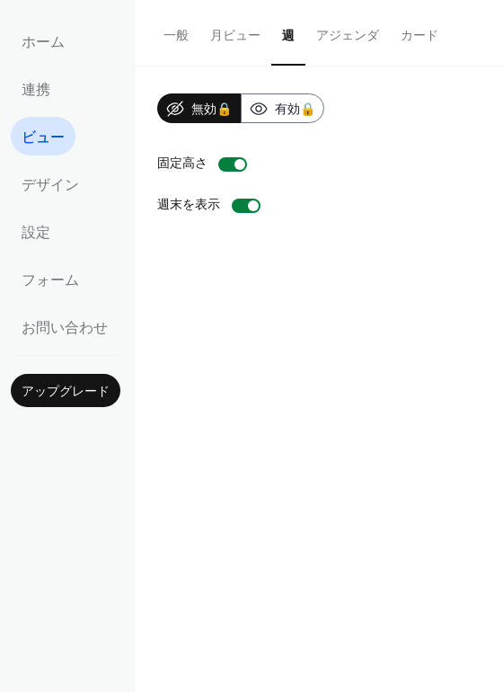
click at [182, 40] on button "一般" at bounding box center [176, 32] width 47 height 64
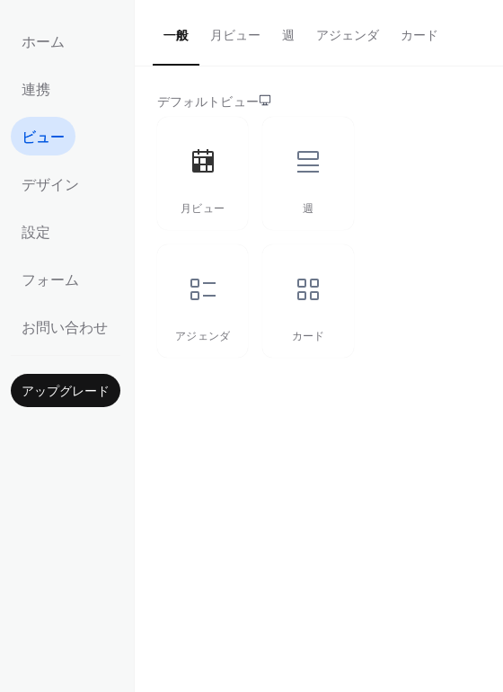
click at [233, 36] on button "月ビュー" at bounding box center [235, 32] width 72 height 64
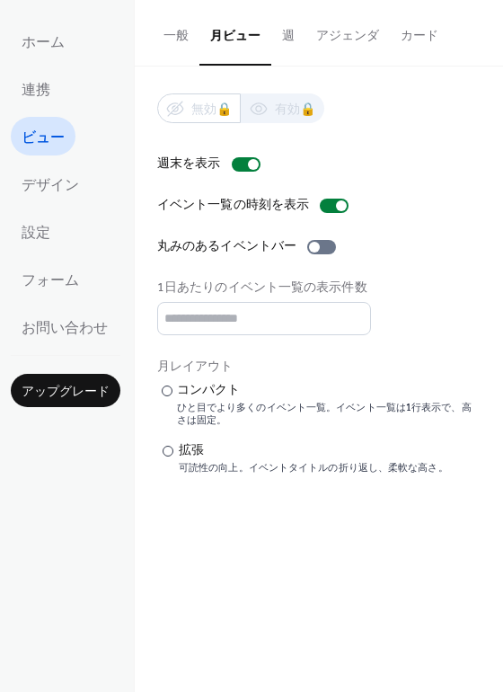
click at [233, 36] on button "月ビュー" at bounding box center [235, 33] width 72 height 66
click at [159, 41] on button "一般" at bounding box center [176, 32] width 47 height 64
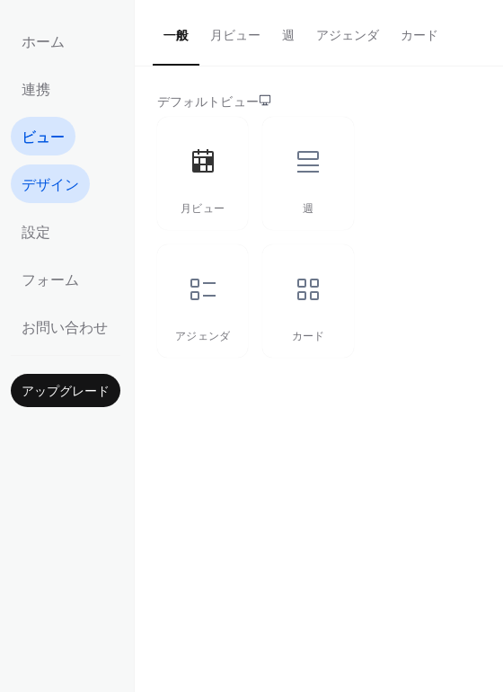
click at [72, 186] on span "デザイン" at bounding box center [50, 186] width 57 height 28
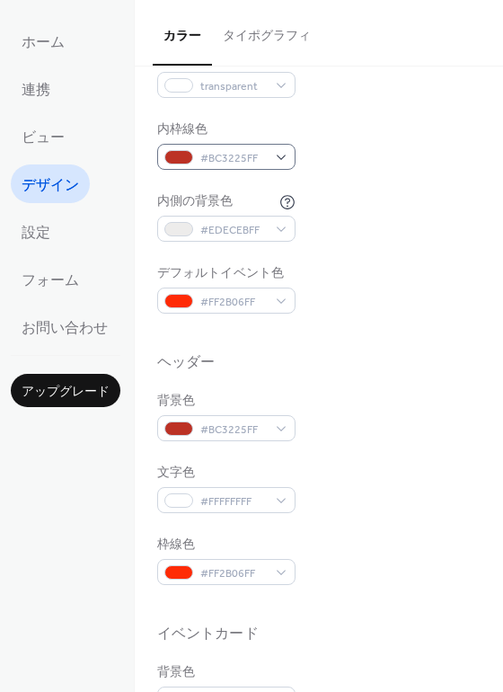
scroll to position [359, 0]
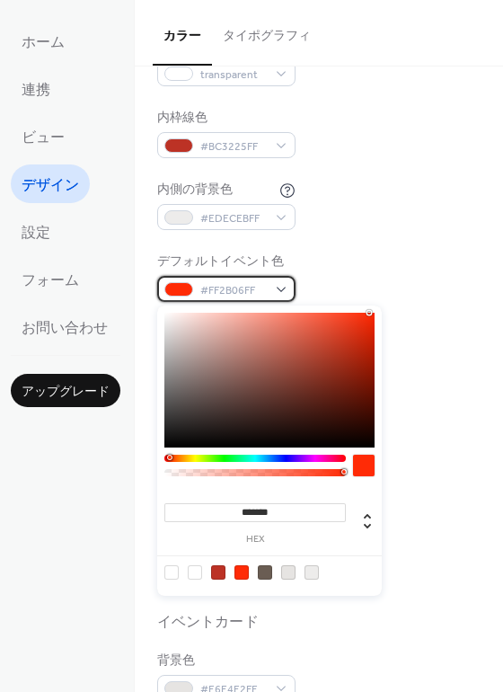
click at [281, 289] on div "#FF2B06FF" at bounding box center [226, 289] width 138 height 26
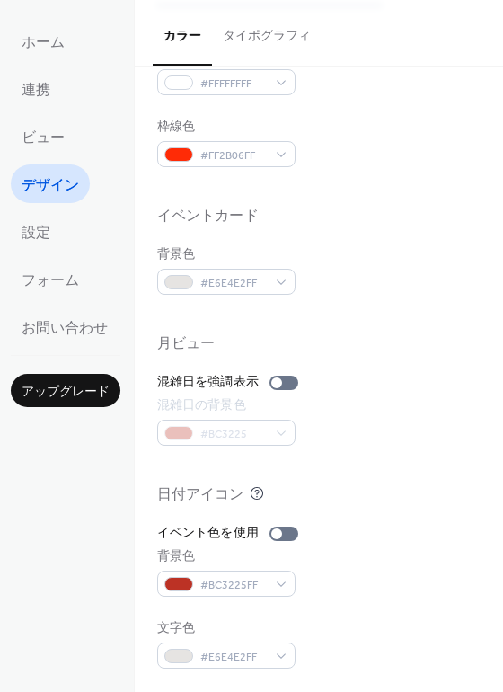
scroll to position [769, 0]
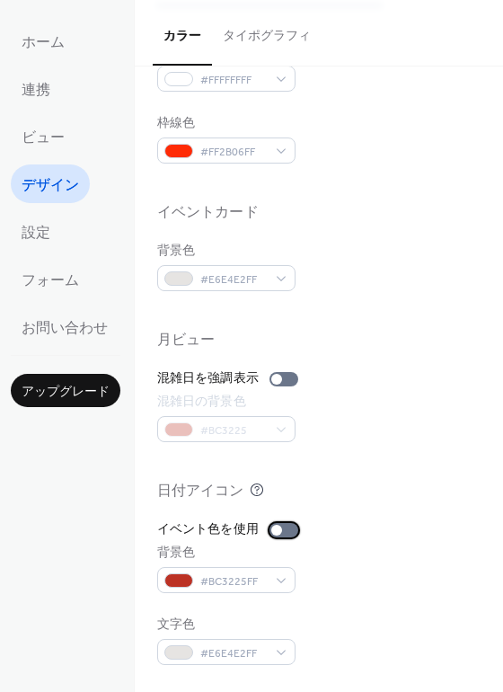
click at [288, 532] on div at bounding box center [283, 530] width 29 height 14
click at [273, 532] on div at bounding box center [283, 530] width 29 height 14
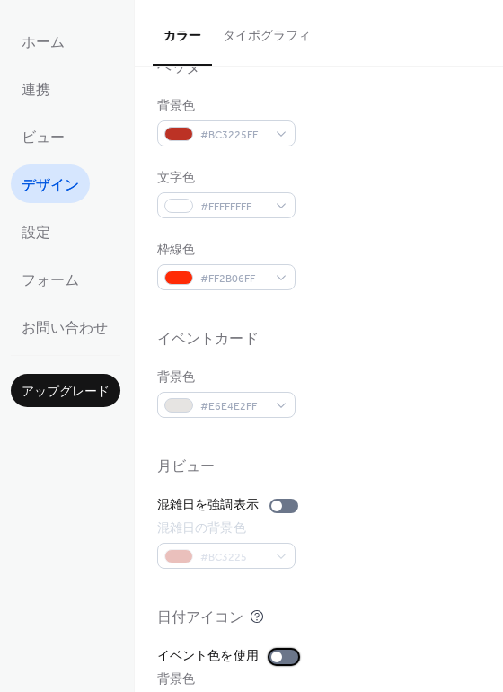
scroll to position [410, 0]
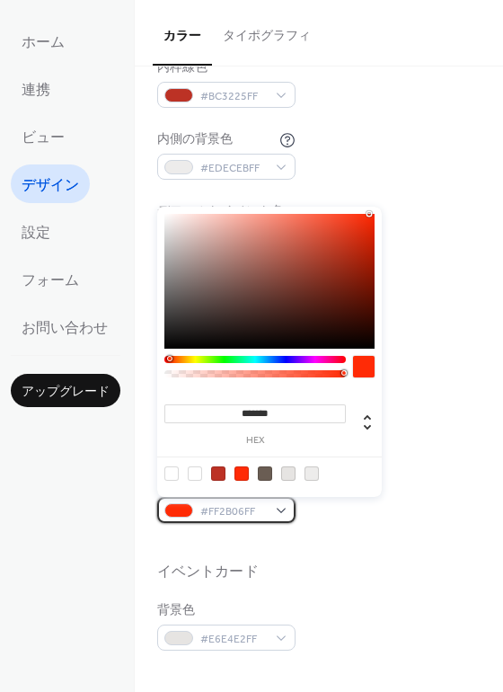
click at [280, 508] on div "#FF2B06FF" at bounding box center [226, 510] width 138 height 26
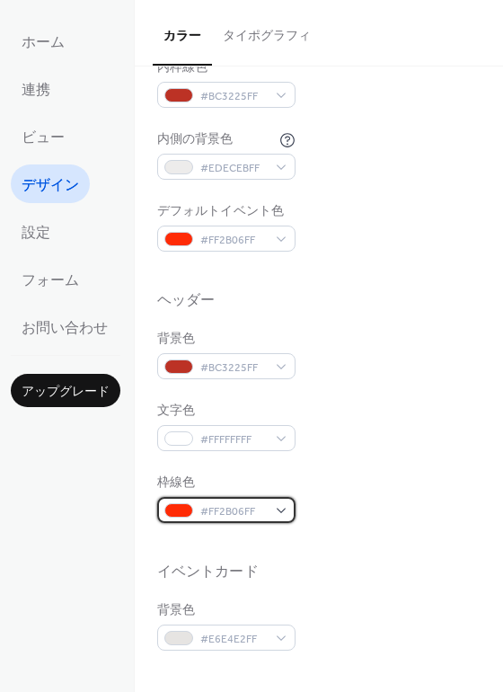
click at [238, 514] on span "#FF2B06FF" at bounding box center [233, 511] width 66 height 19
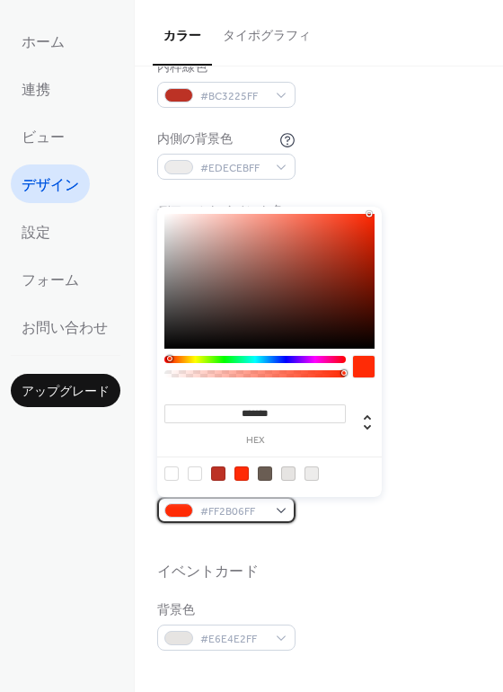
click at [237, 514] on span "#FF2B06FF" at bounding box center [233, 511] width 66 height 19
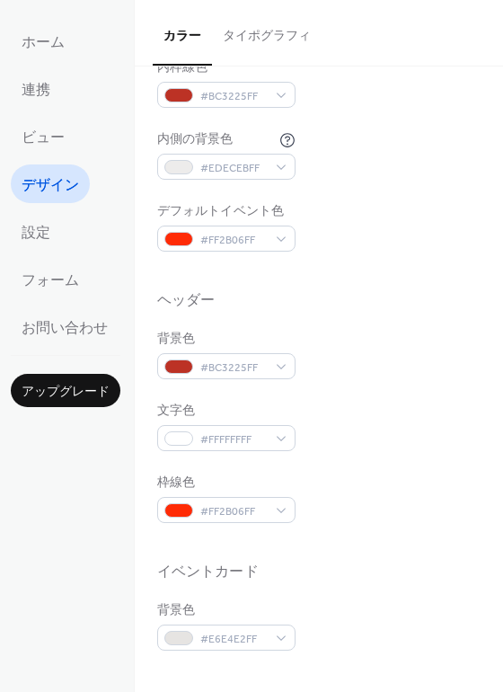
click at [337, 515] on div "枠線色 #FF2B06FF" at bounding box center [318, 497] width 323 height 49
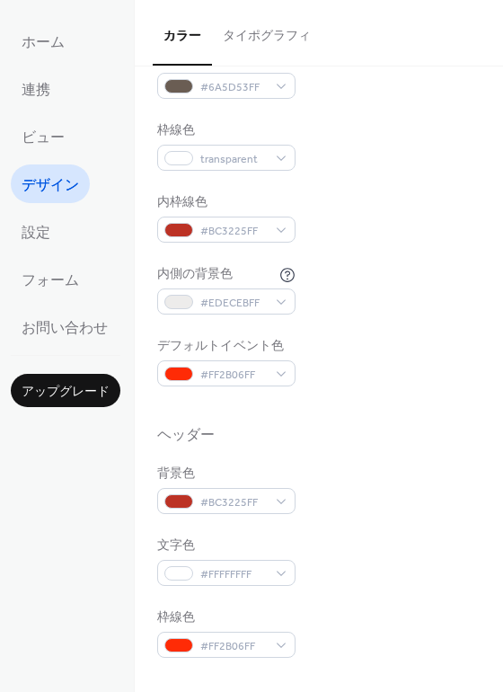
scroll to position [230, 0]
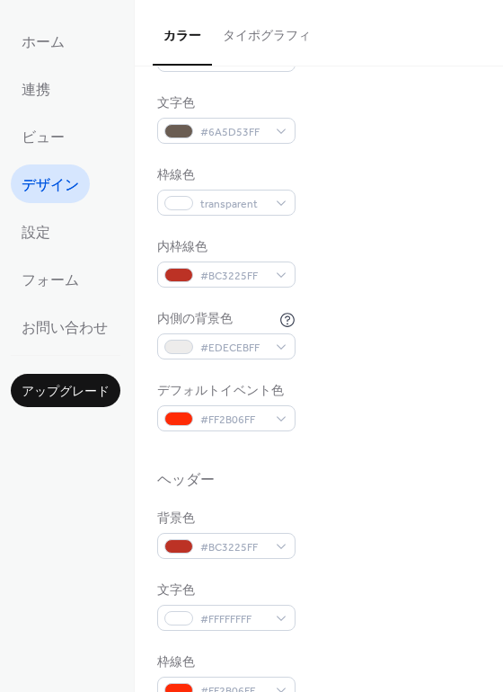
click at [262, 401] on div "デフォルトイベント色" at bounding box center [224, 391] width 135 height 19
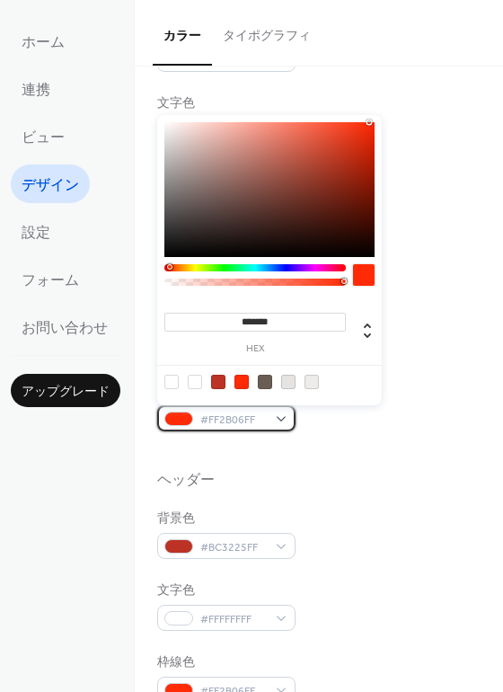
click at [262, 411] on span "#FF2B06FF" at bounding box center [233, 420] width 66 height 19
click at [176, 385] on div at bounding box center [171, 382] width 14 height 14
type input "*"
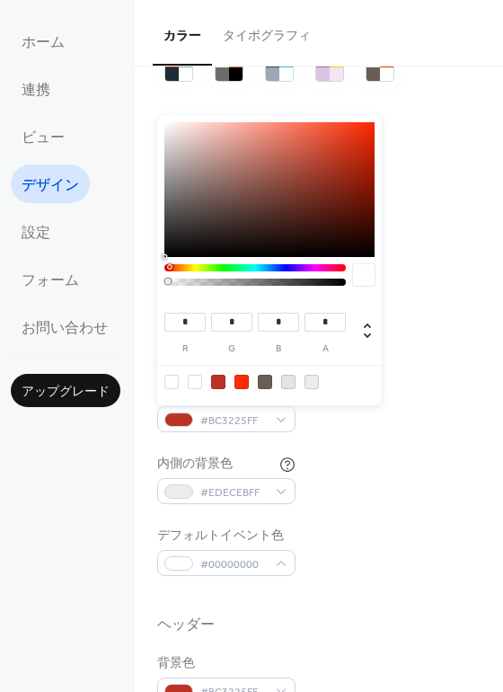
scroll to position [90, 0]
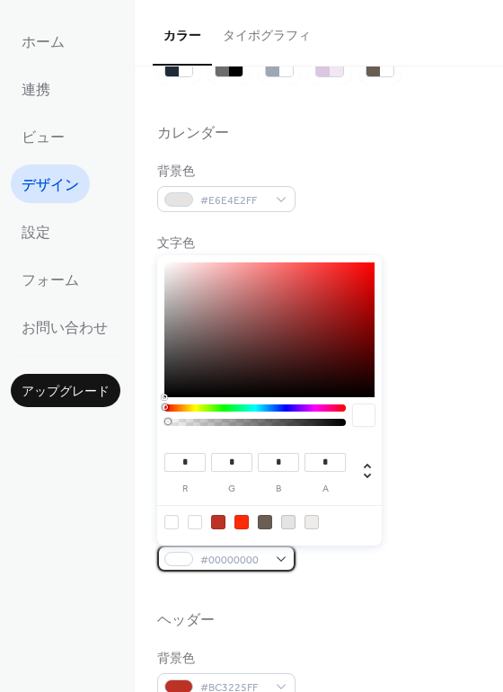
click at [263, 556] on span "#00000000" at bounding box center [233, 560] width 66 height 19
click at [216, 521] on div at bounding box center [218, 522] width 14 height 14
type input "***"
type input "**"
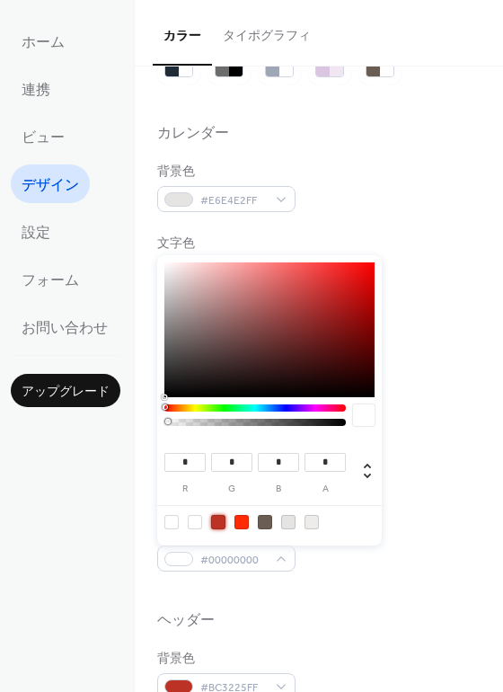
type input "*"
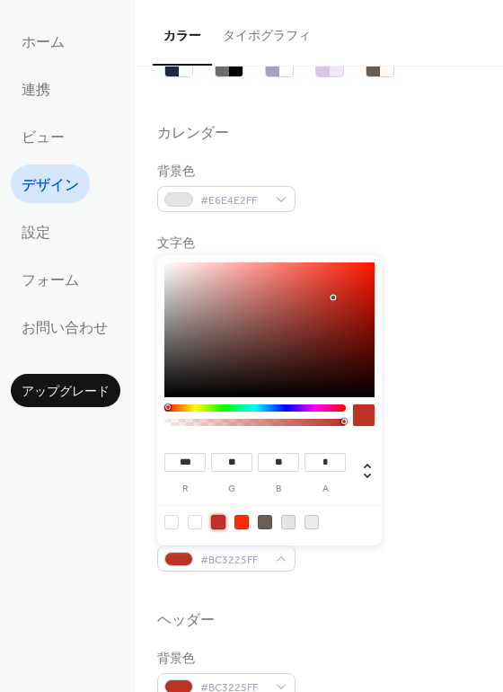
click at [425, 504] on div "背景色 #E6E4E2FF 文字色 #6A5D53FF 枠線色 transparent 内枠線色 #BC3225FF 内側の背景色 #EDECEBFF デフォ…" at bounding box center [318, 367] width 323 height 409
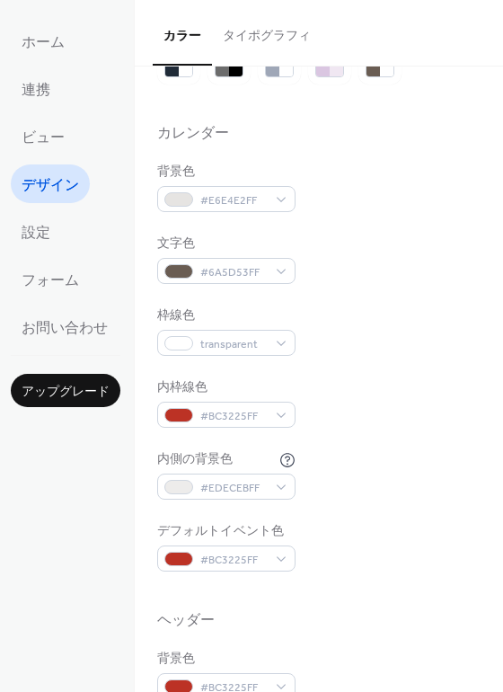
click at [63, 224] on ul "ホーム 連携 ビュー デザイン 設定 フォーム お問い合わせ" at bounding box center [66, 184] width 110 height 324
click at [49, 229] on span "設定" at bounding box center [36, 233] width 29 height 28
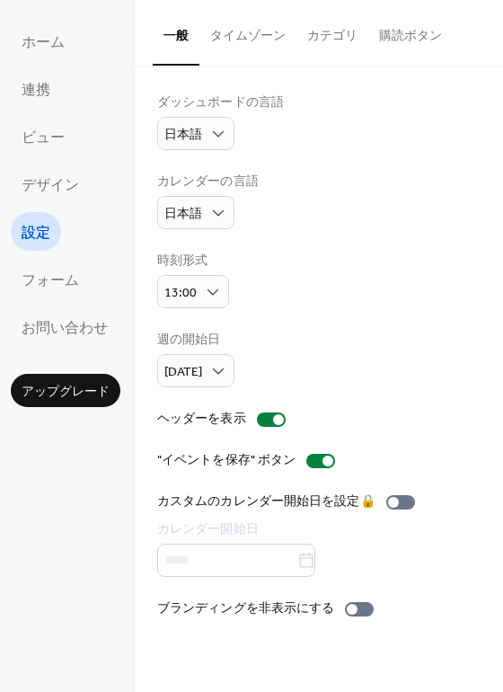
click at [234, 33] on button "タイムゾーン" at bounding box center [247, 32] width 97 height 64
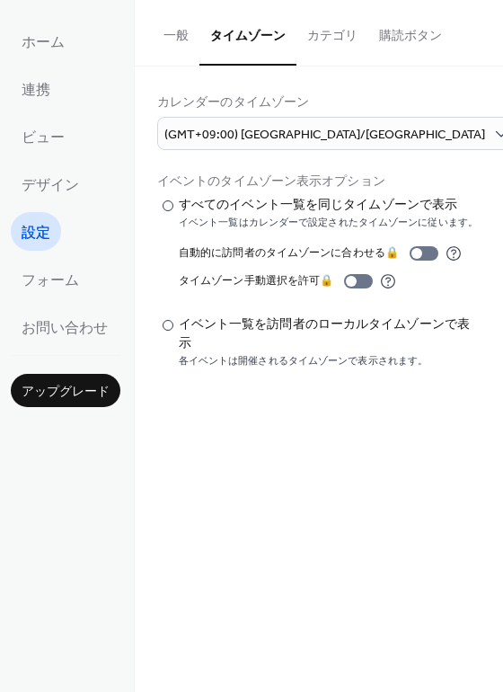
click at [319, 37] on button "カテゴリ" at bounding box center [332, 32] width 72 height 64
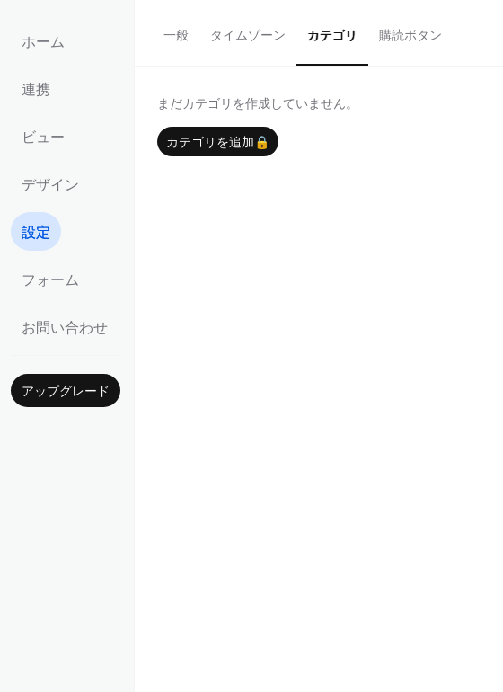
click at [393, 37] on button "購読ボタン" at bounding box center [410, 32] width 84 height 64
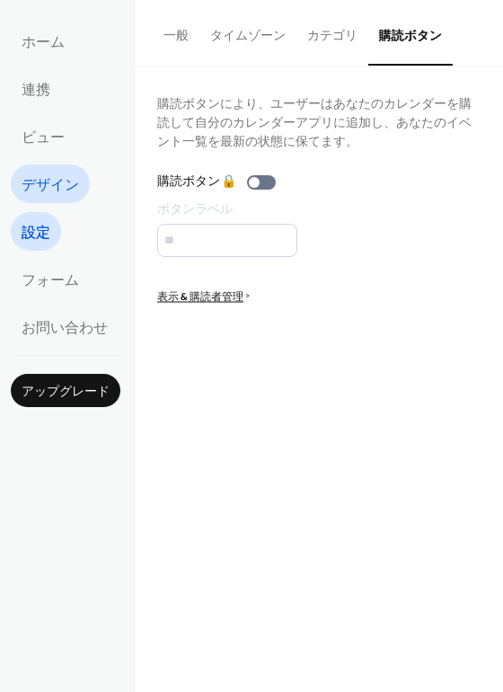
click at [59, 170] on link "デザイン" at bounding box center [50, 183] width 79 height 39
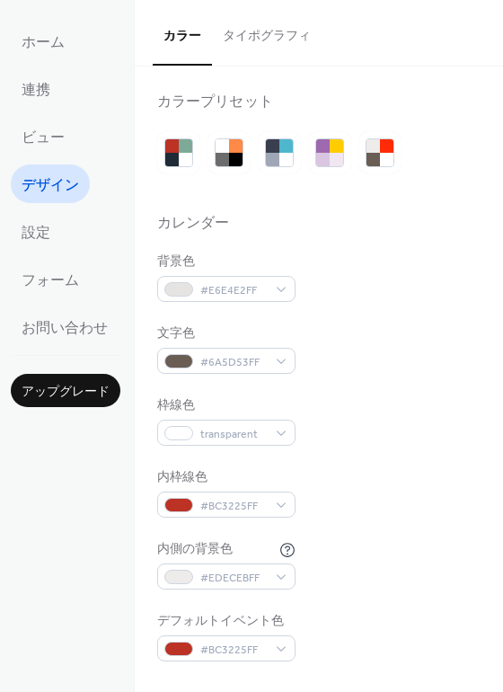
click at [261, 45] on button "タイポグラフィ" at bounding box center [267, 32] width 110 height 64
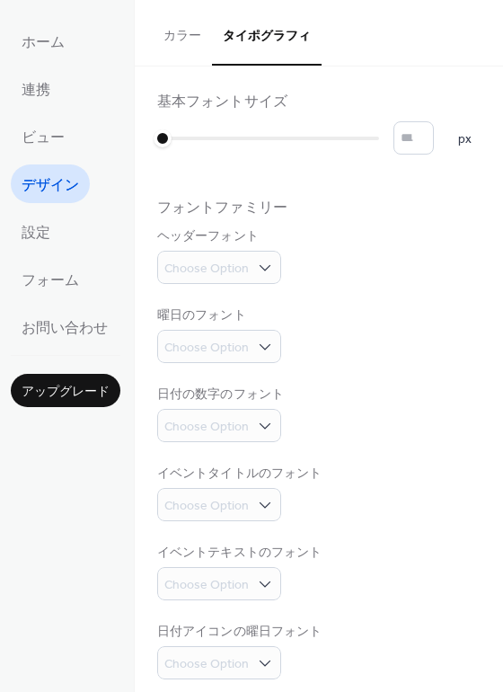
click at [178, 40] on button "カラー" at bounding box center [182, 32] width 59 height 64
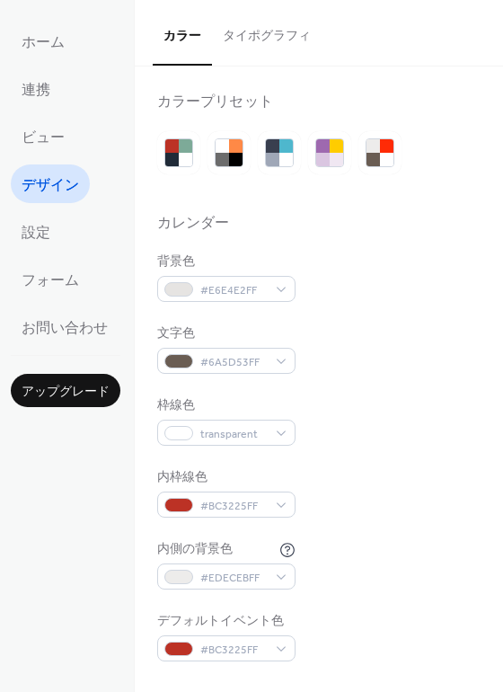
click at [261, 39] on button "タイポグラフィ" at bounding box center [267, 32] width 110 height 64
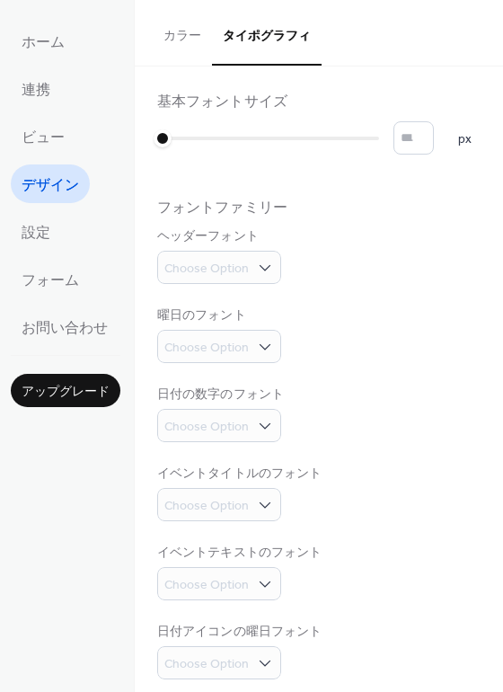
click at [192, 37] on button "カラー" at bounding box center [182, 32] width 59 height 64
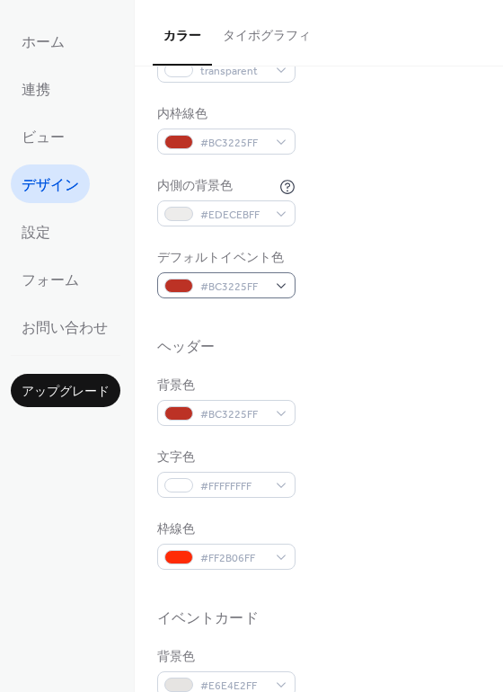
scroll to position [359, 0]
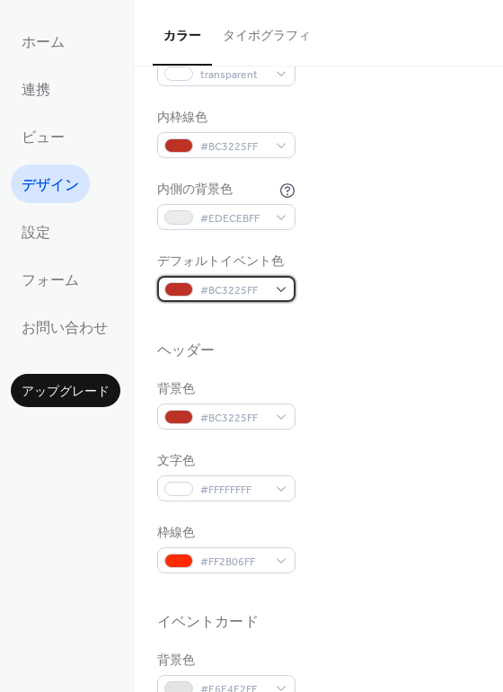
click at [260, 283] on span "#BC3225FF" at bounding box center [233, 290] width 66 height 19
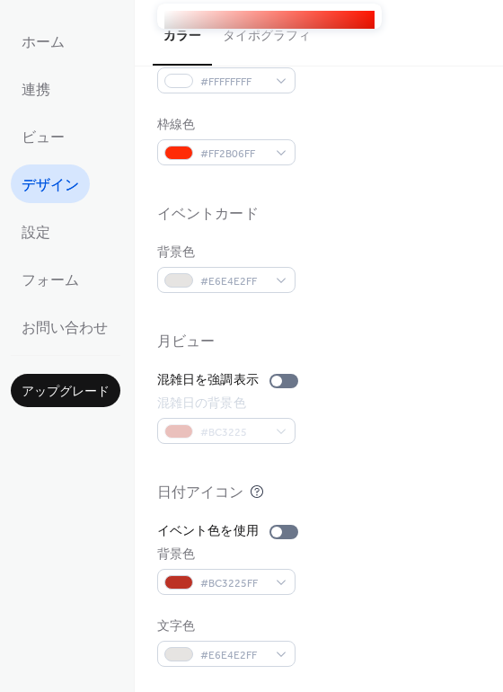
scroll to position [769, 0]
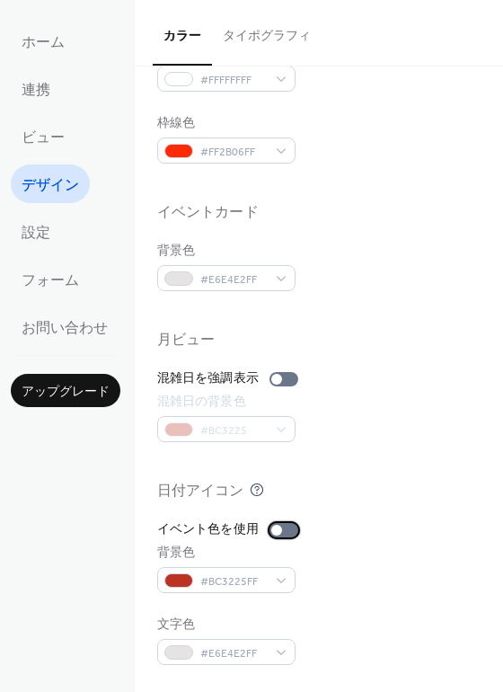
click at [289, 530] on div at bounding box center [283, 530] width 29 height 14
click at [289, 530] on div at bounding box center [291, 530] width 11 height 11
click at [289, 530] on div at bounding box center [283, 530] width 29 height 14
click at [411, 456] on div at bounding box center [318, 462] width 323 height 40
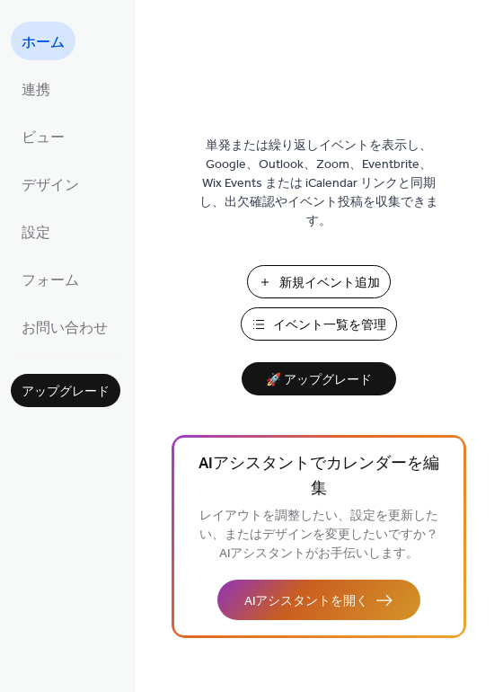
click at [349, 592] on span "AIアシスタントを開く" at bounding box center [306, 601] width 124 height 19
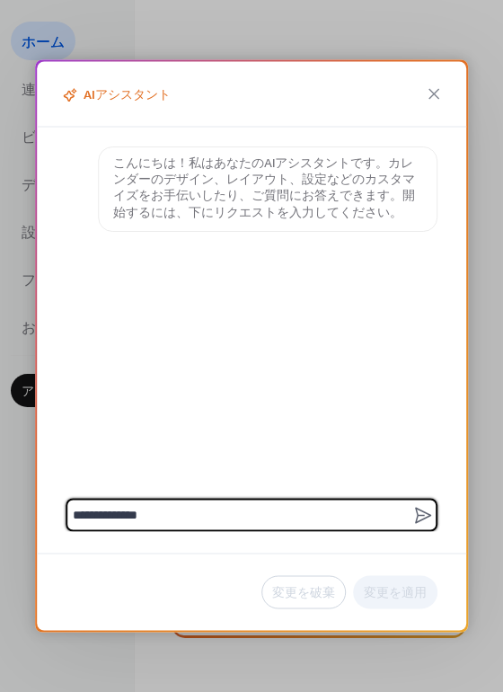
type textarea "**********"
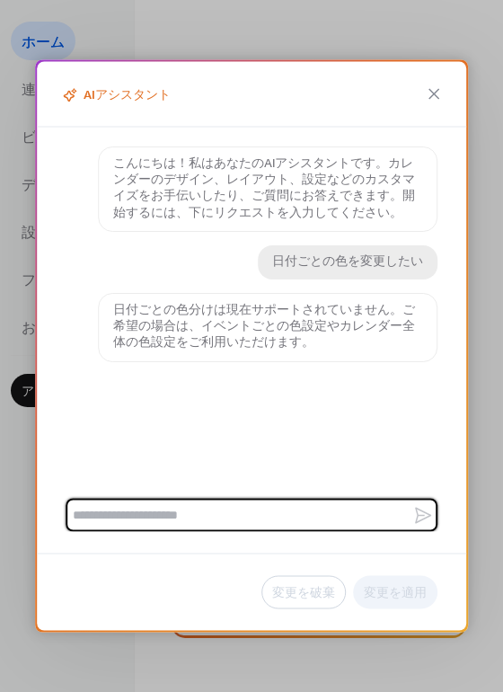
click at [281, 311] on p "日付ごとの色分けは現在サポートされていません。ご希望の場合は、イベントごとの色設定やカレンダー全体の色設定をご利用いただけます。" at bounding box center [267, 327] width 309 height 49
click at [281, 513] on textarea at bounding box center [239, 515] width 347 height 33
type textarea "**********"
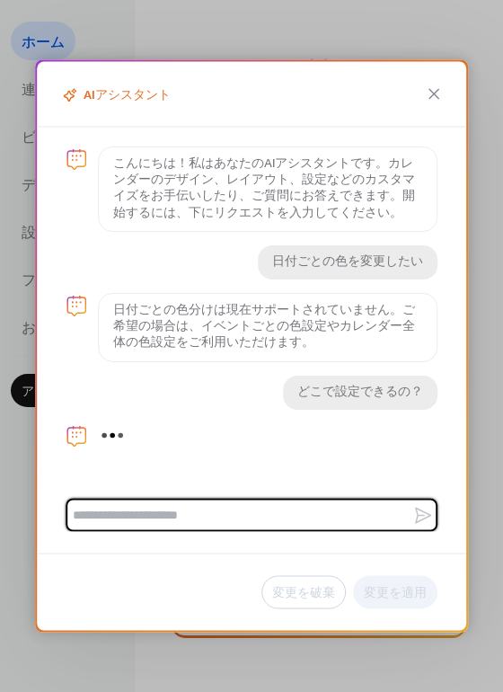
scroll to position [22, 0]
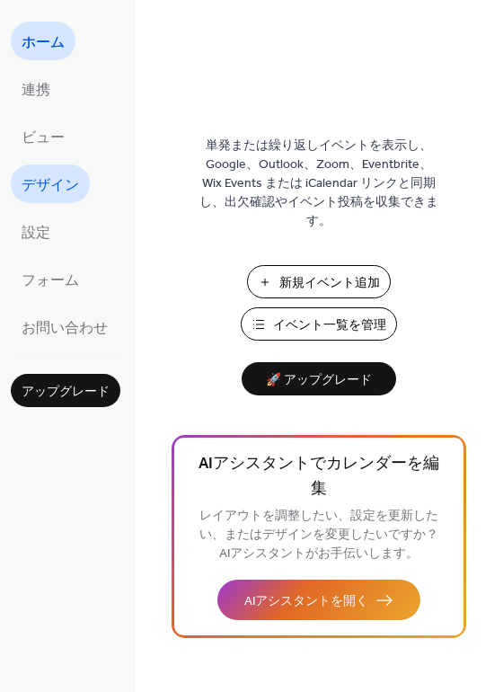
click at [43, 181] on span "デザイン" at bounding box center [50, 186] width 57 height 28
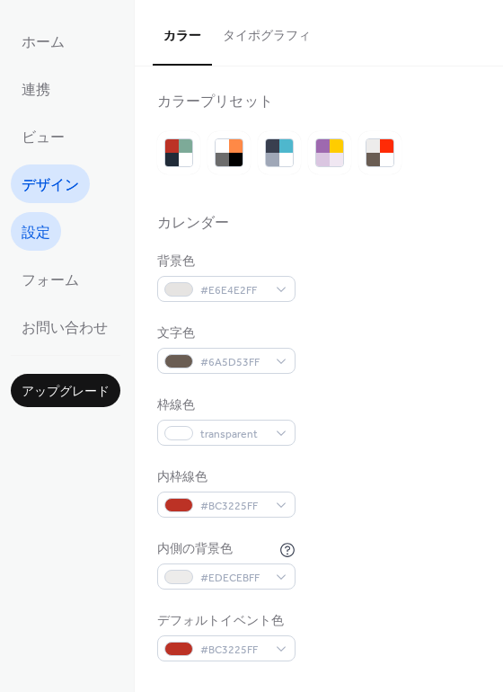
click at [43, 225] on span "設定" at bounding box center [36, 233] width 29 height 28
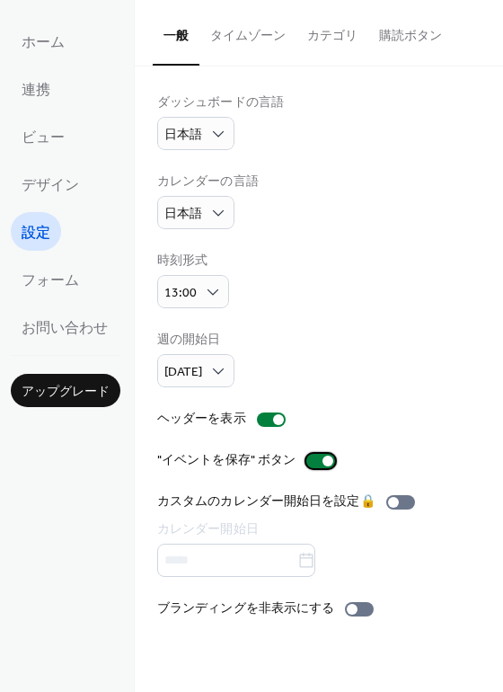
click at [315, 461] on div at bounding box center [320, 461] width 29 height 14
click at [324, 459] on div at bounding box center [320, 461] width 29 height 14
click at [402, 501] on div "カスタムのカレンダー開始日を設定 🔒 カレンダー開始日" at bounding box center [289, 534] width 265 height 84
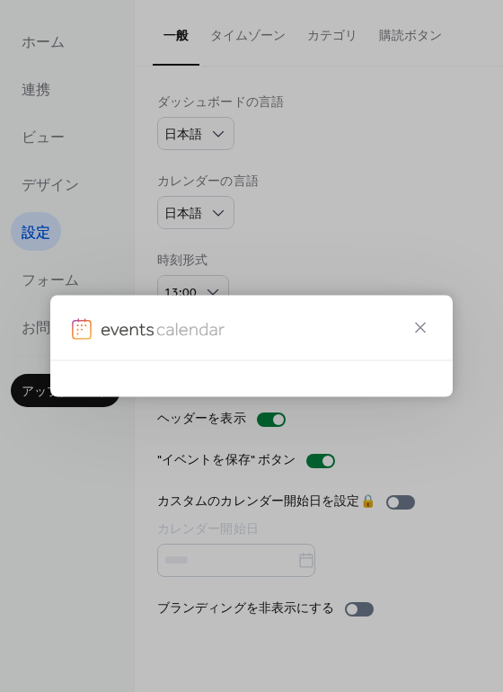
click at [406, 501] on div at bounding box center [251, 346] width 503 height 692
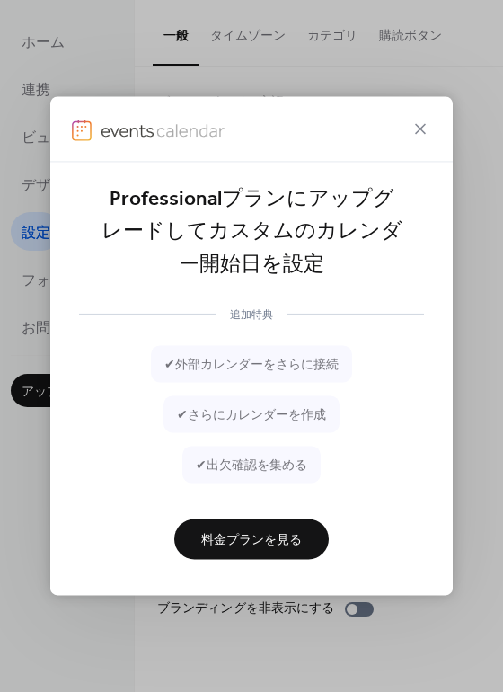
click at [274, 543] on span "料金プランを見る" at bounding box center [251, 540] width 101 height 19
